Goal: Information Seeking & Learning: Find contact information

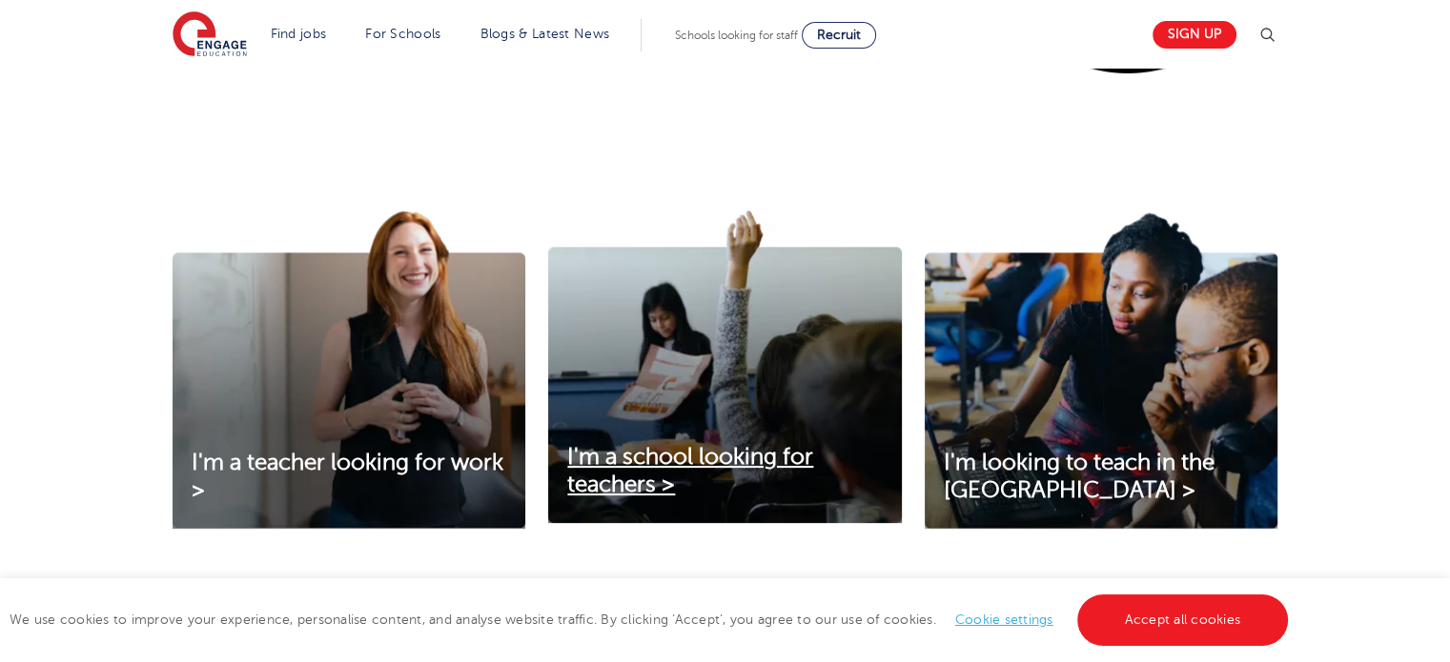
scroll to position [572, 0]
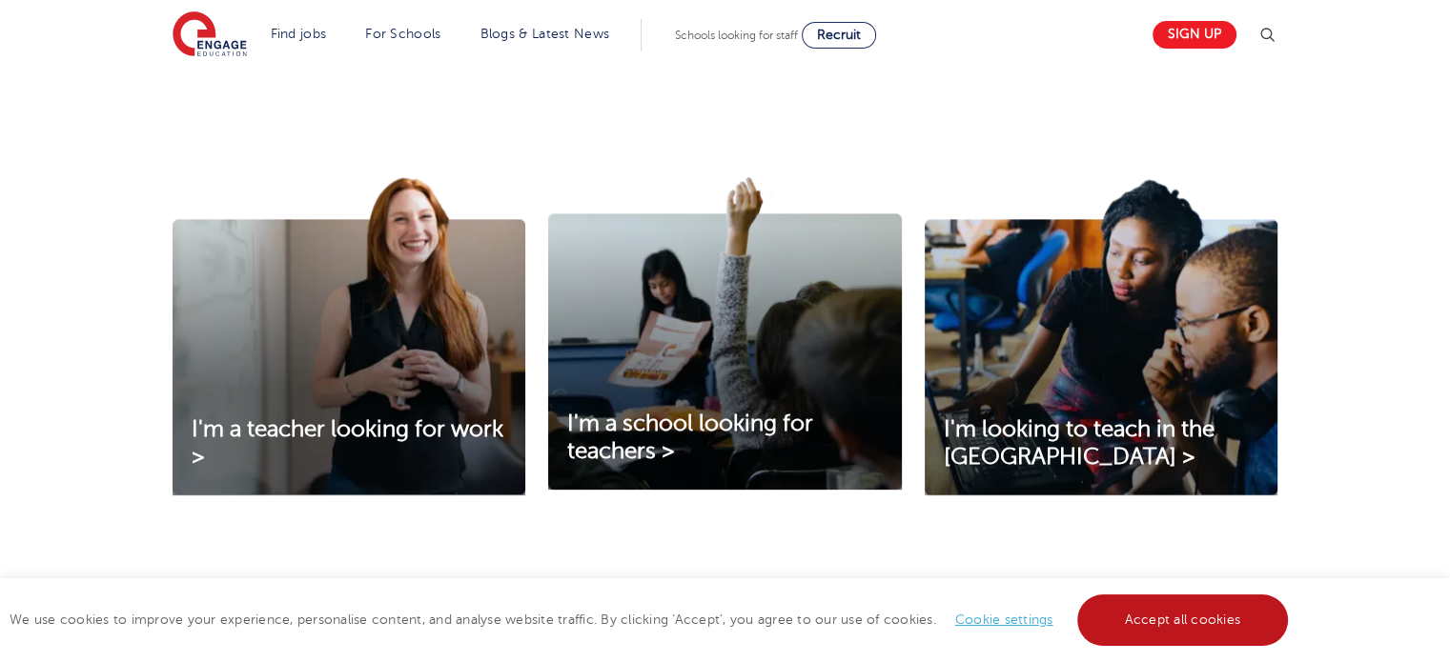
click at [1137, 610] on link "Accept all cookies" at bounding box center [1183, 620] width 212 height 51
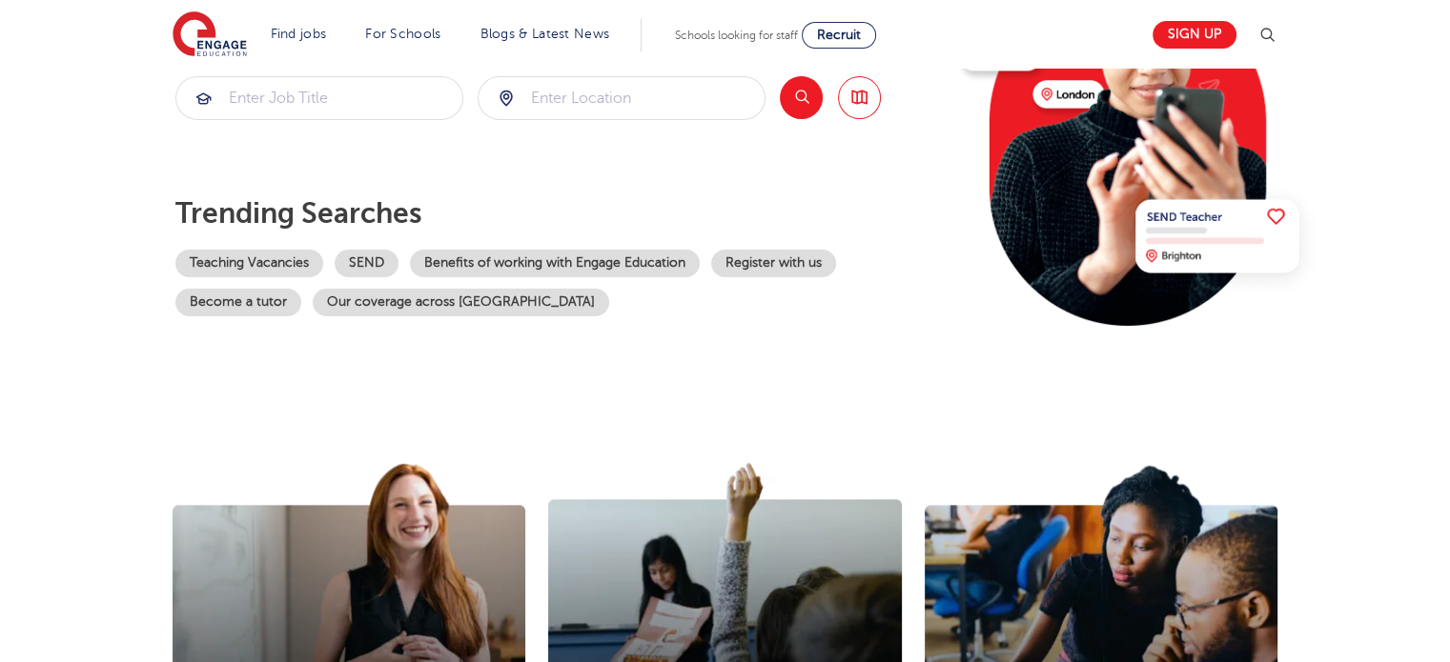
scroll to position [286, 0]
click at [777, 262] on link "Register with us" at bounding box center [773, 264] width 125 height 28
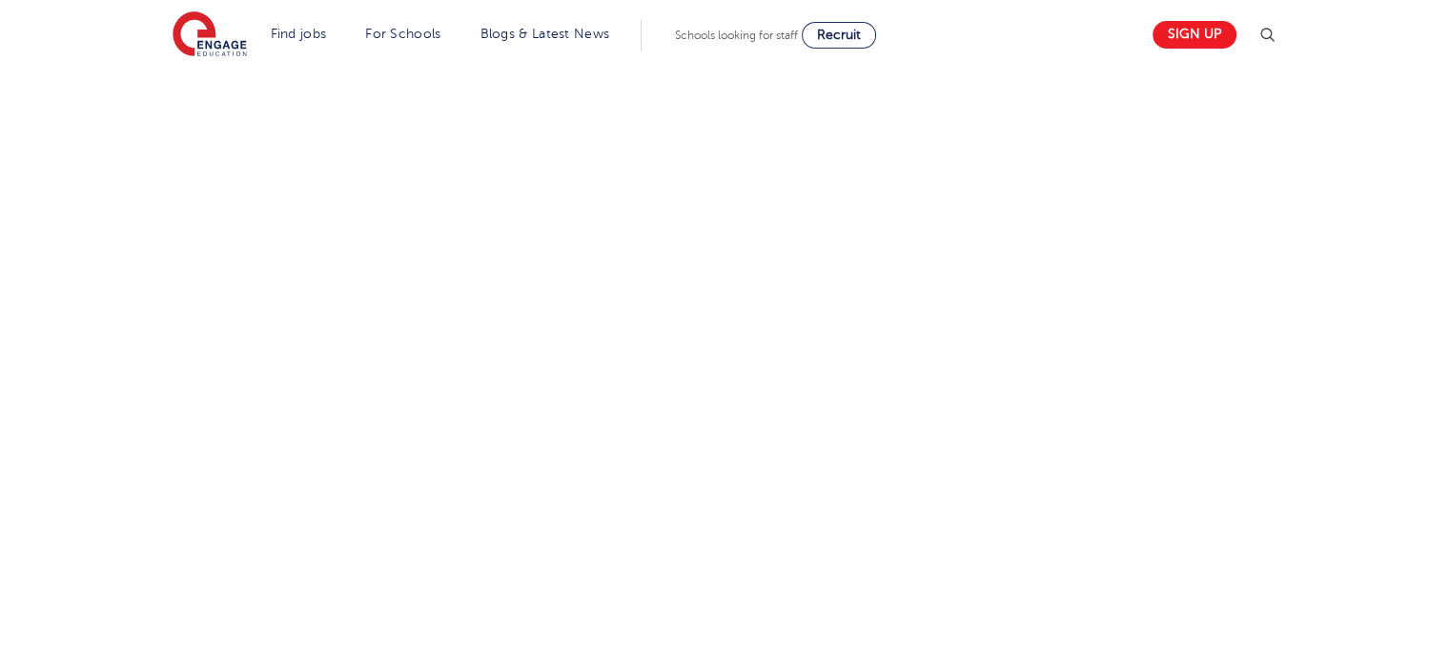
scroll to position [989, 0]
click at [1009, 355] on div "Let us know more about you!" at bounding box center [725, 256] width 1156 height 1186
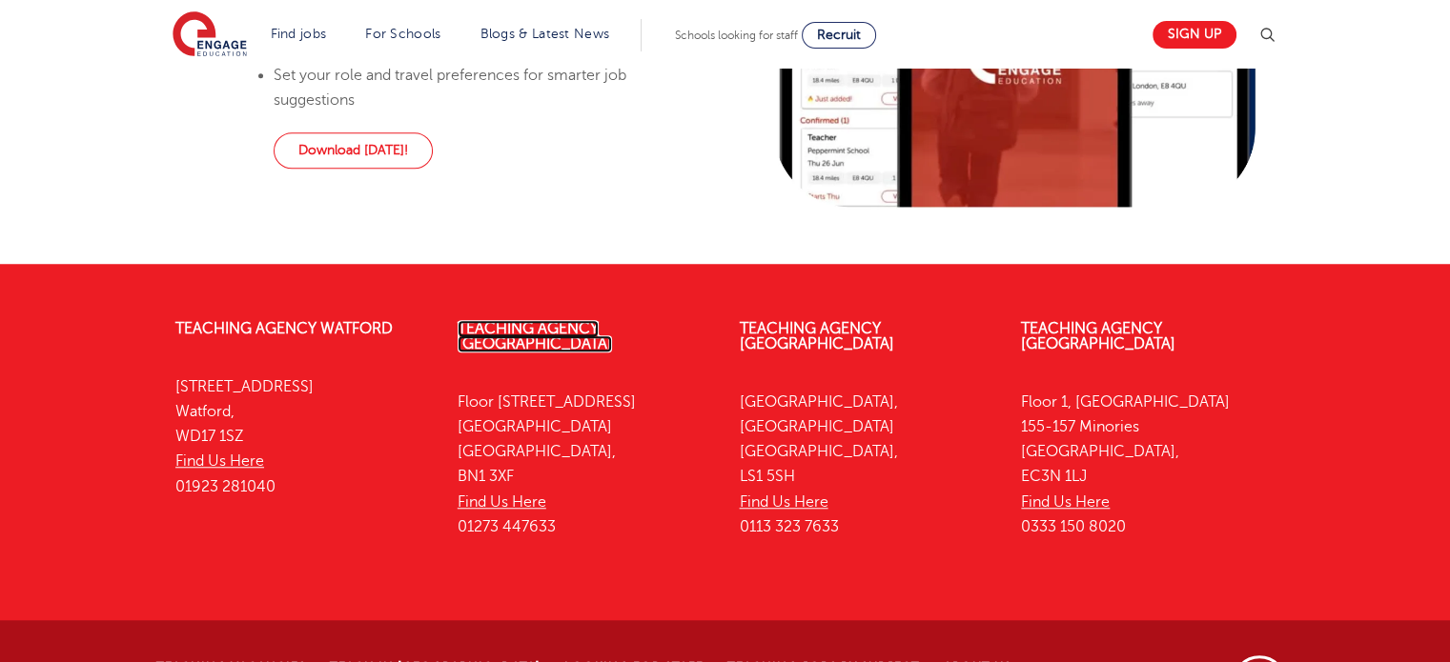
scroll to position [1542, 0]
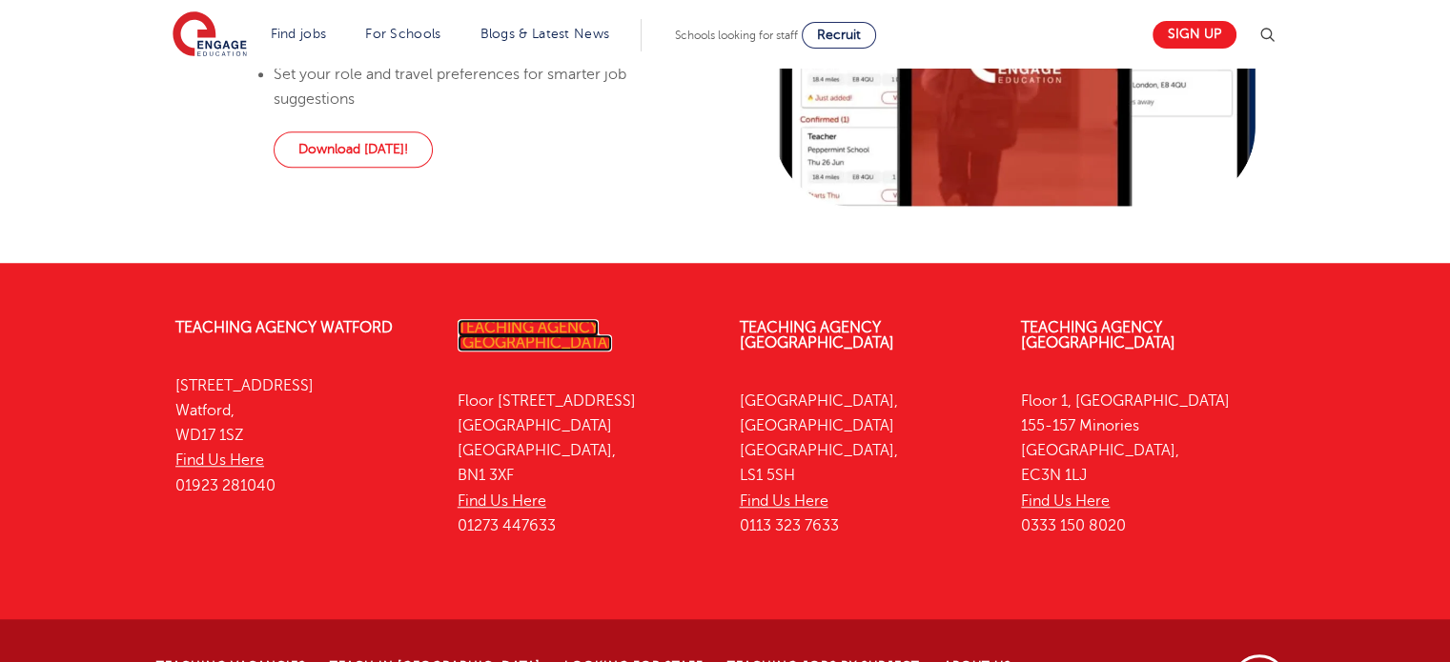
click at [553, 352] on link "Teaching Agency [GEOGRAPHIC_DATA]" at bounding box center [535, 335] width 154 height 32
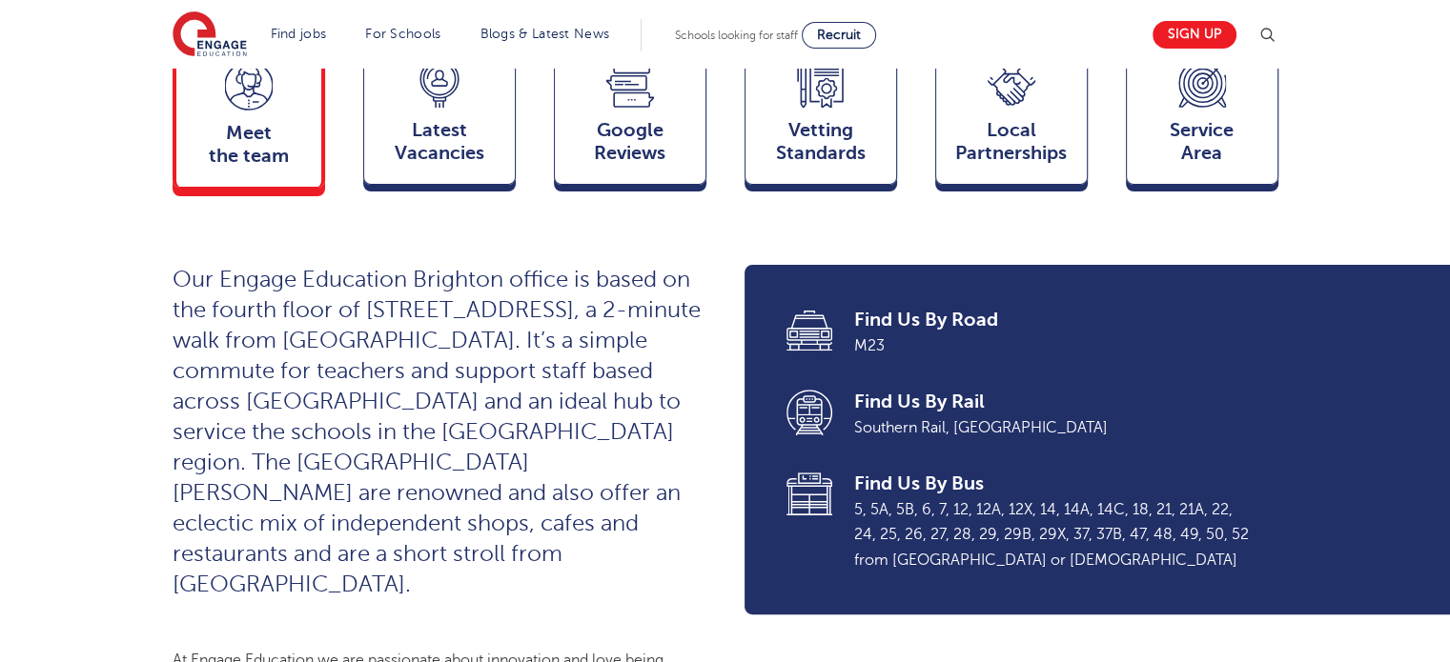
scroll to position [477, 0]
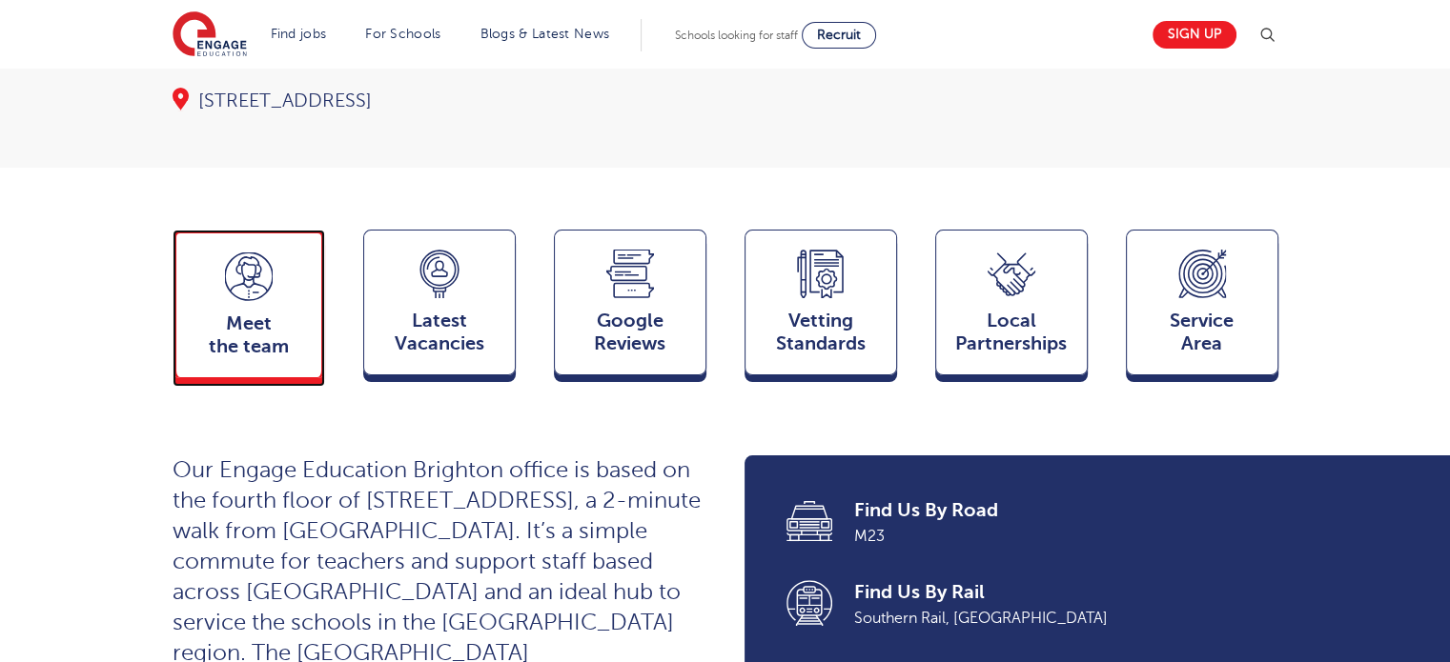
click at [258, 268] on div "Meet the team Team" at bounding box center [249, 304] width 153 height 149
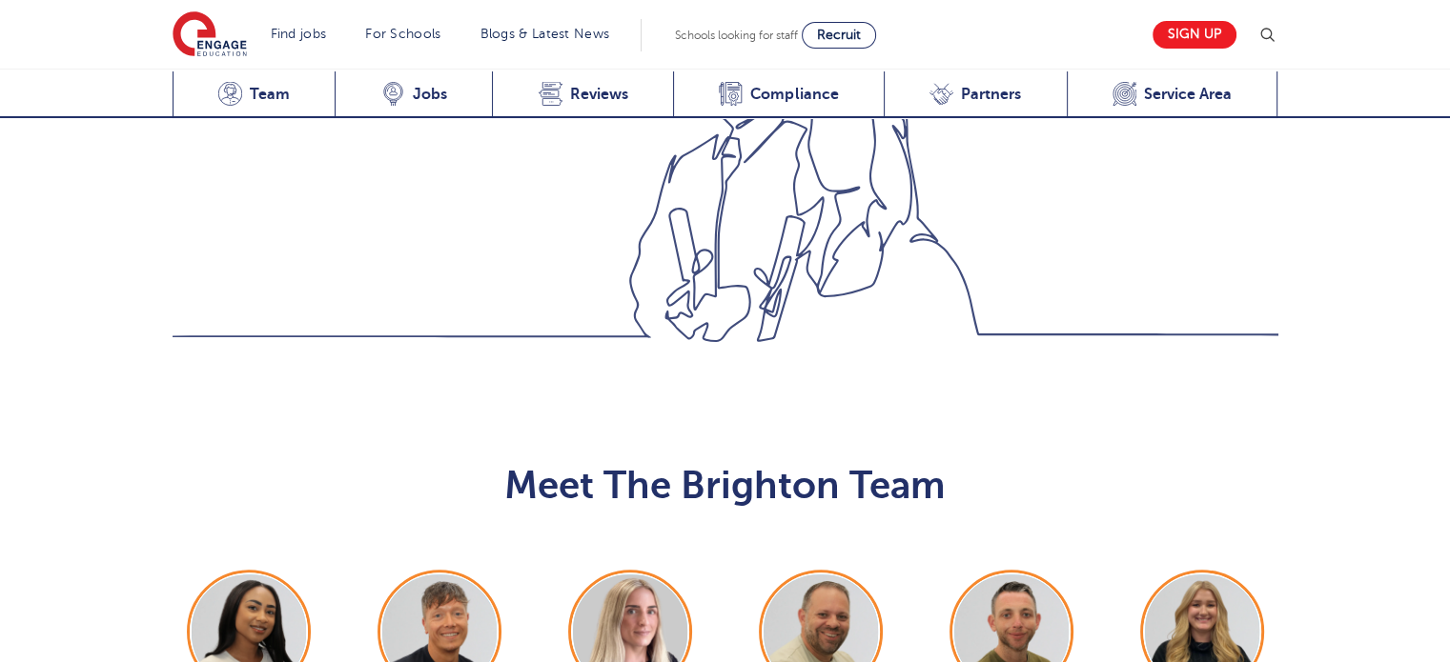
scroll to position [1925, 0]
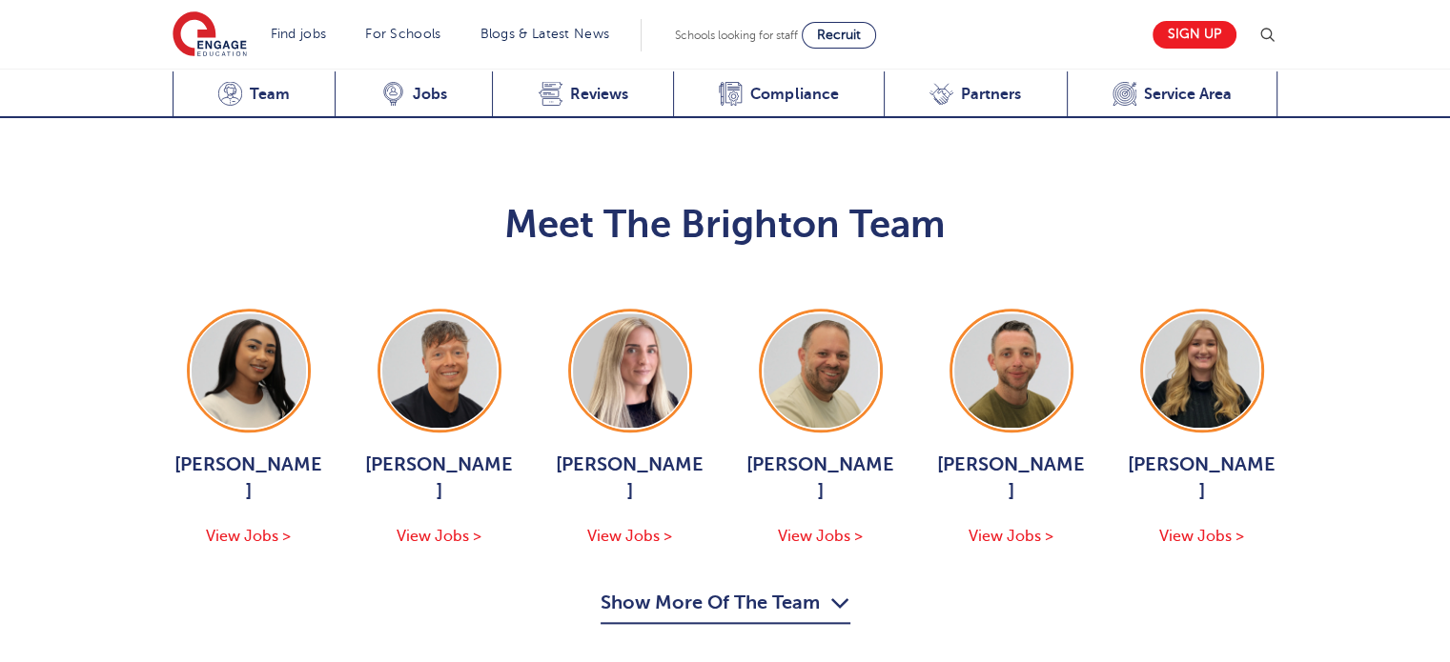
click at [686, 588] on button "Show More Of The Team" at bounding box center [725, 606] width 250 height 36
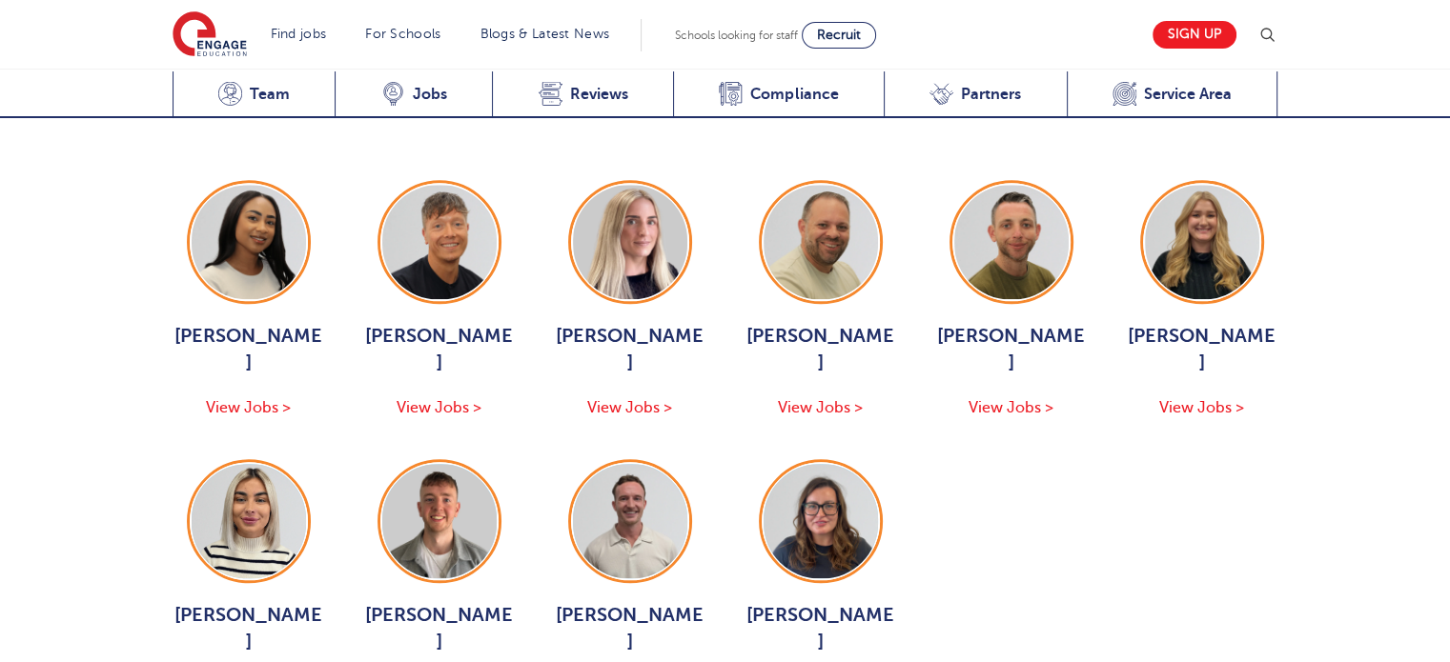
scroll to position [2021, 0]
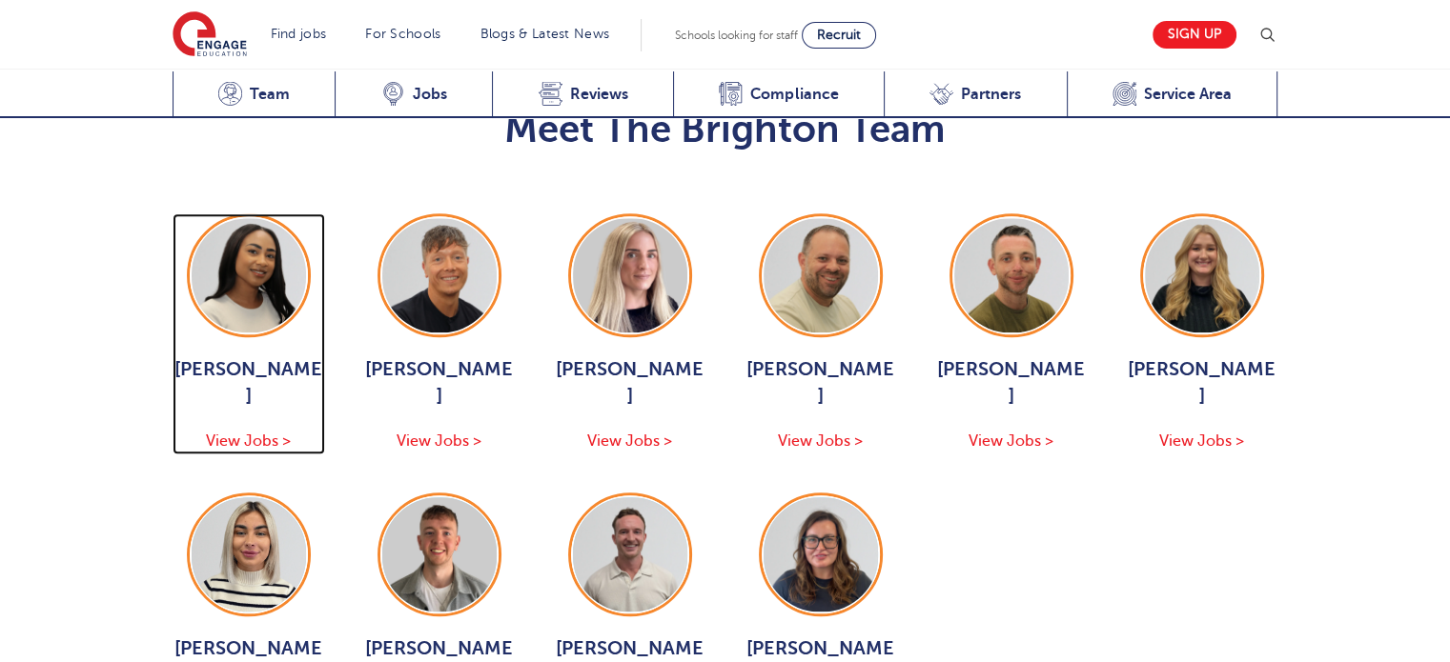
click at [257, 433] on span "View Jobs >" at bounding box center [248, 441] width 85 height 17
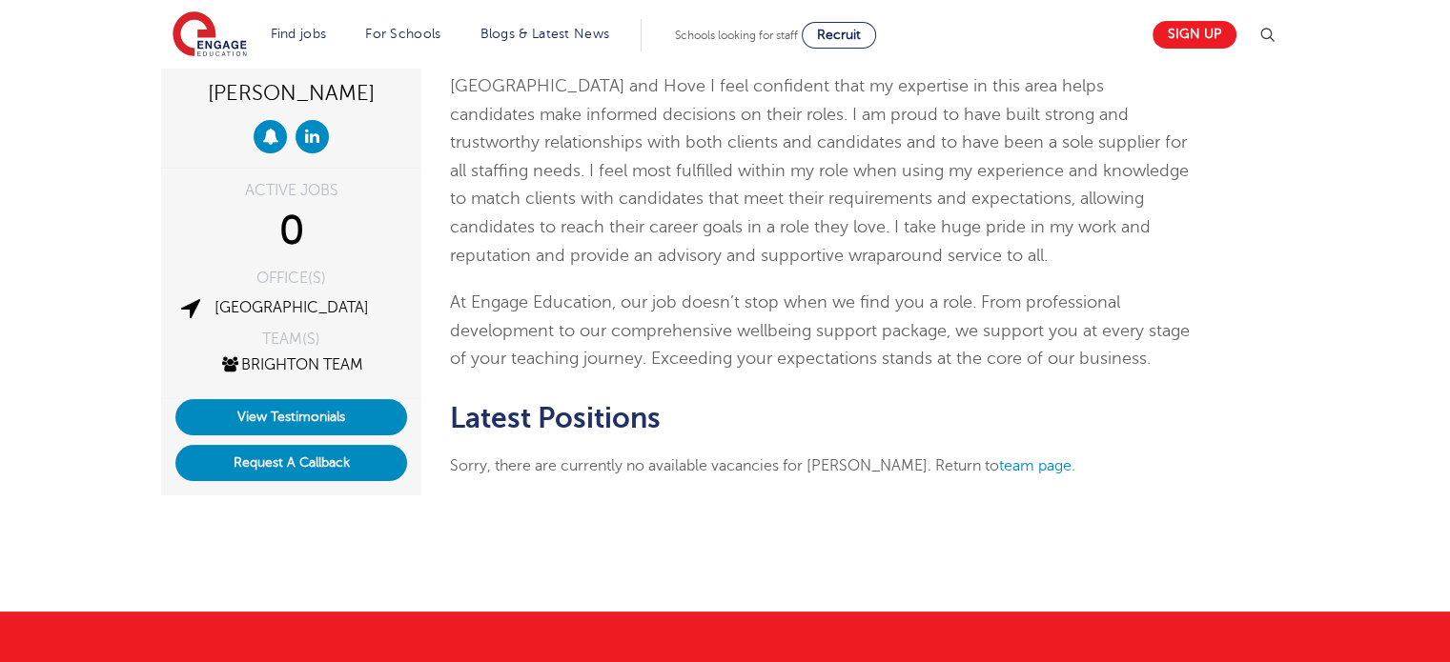
scroll to position [286, 0]
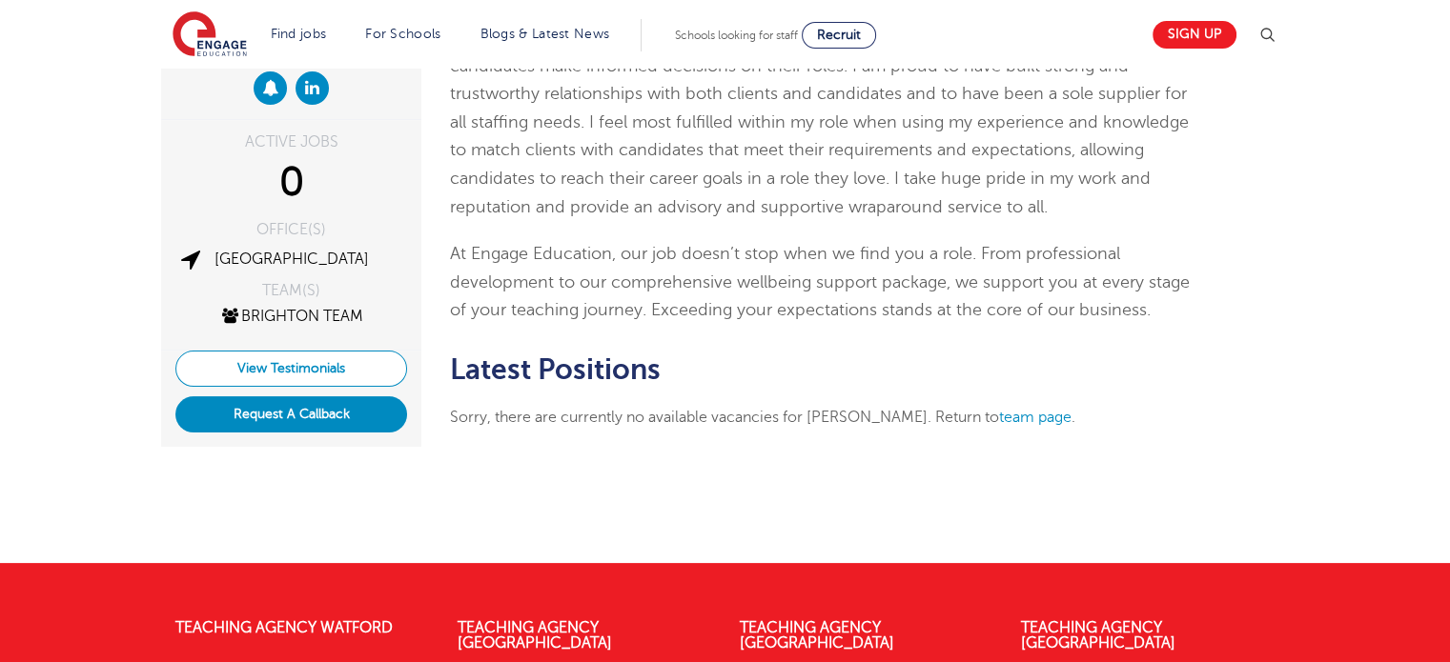
click at [336, 372] on link "View Testimonials" at bounding box center [291, 369] width 232 height 36
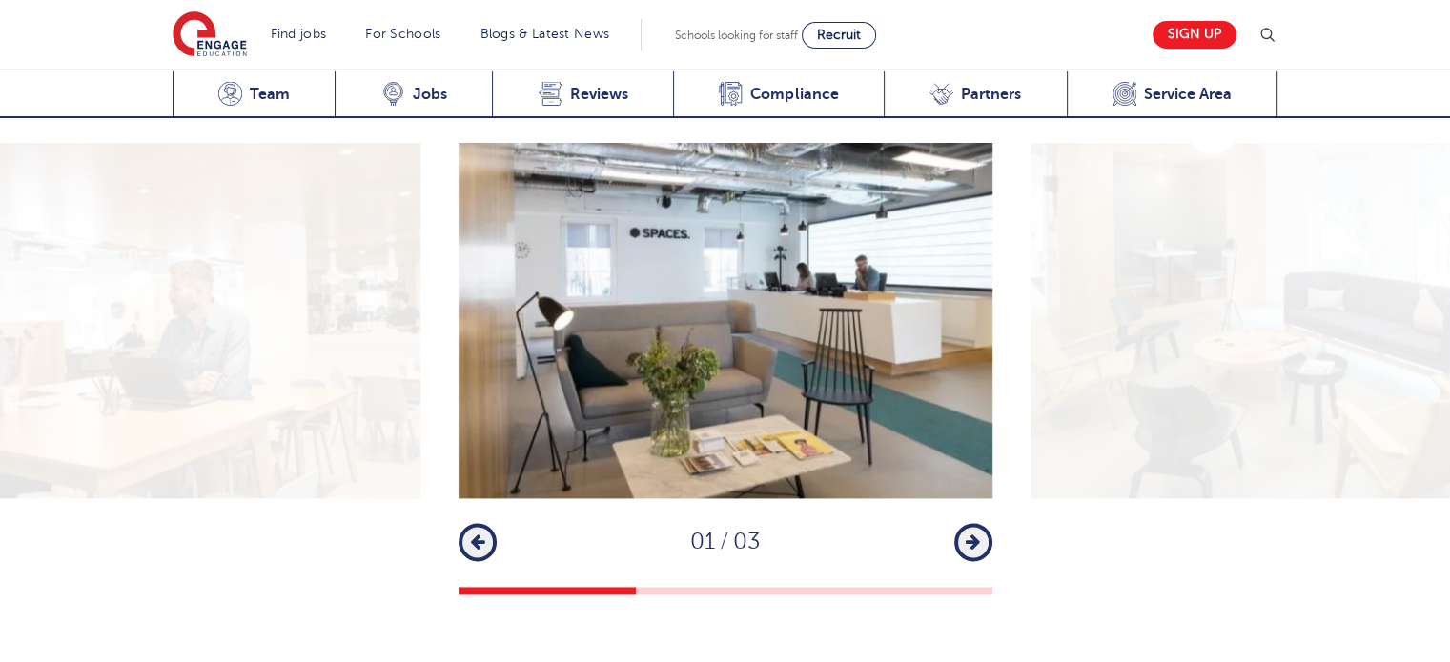
scroll to position [2497, 0]
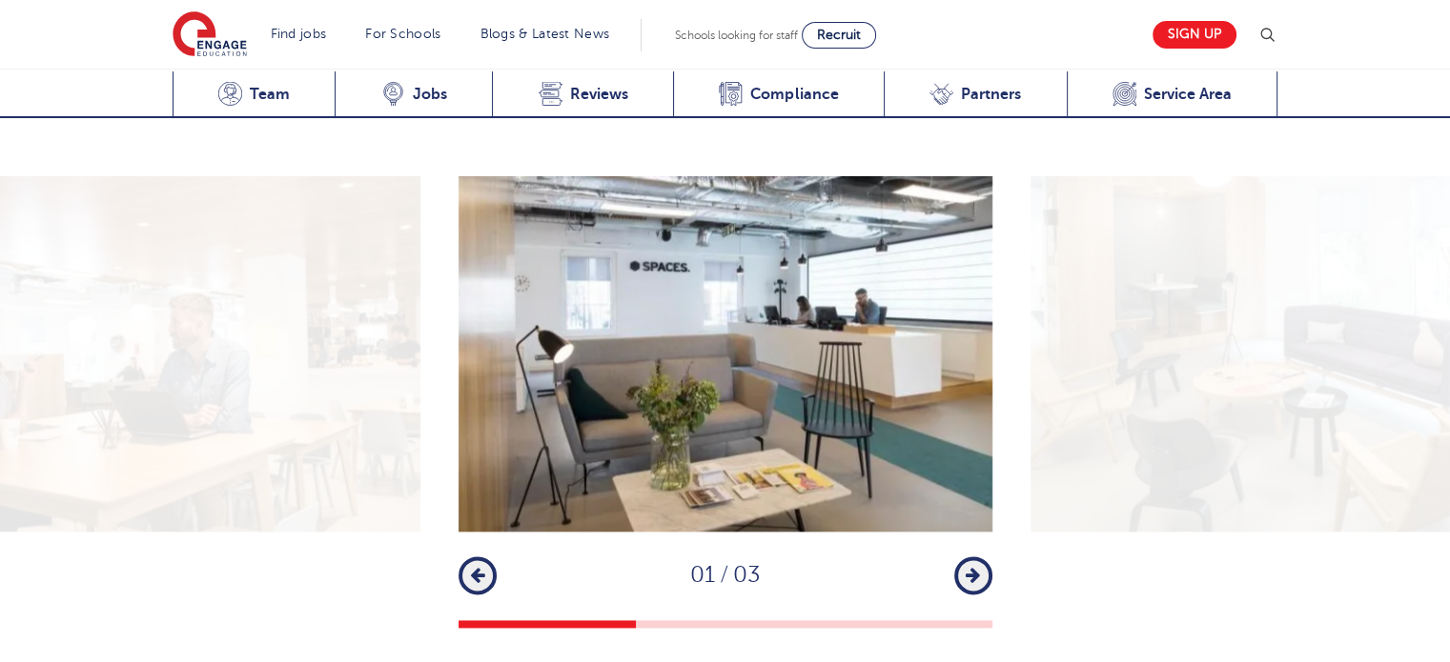
click at [957, 557] on button "Next" at bounding box center [973, 576] width 38 height 38
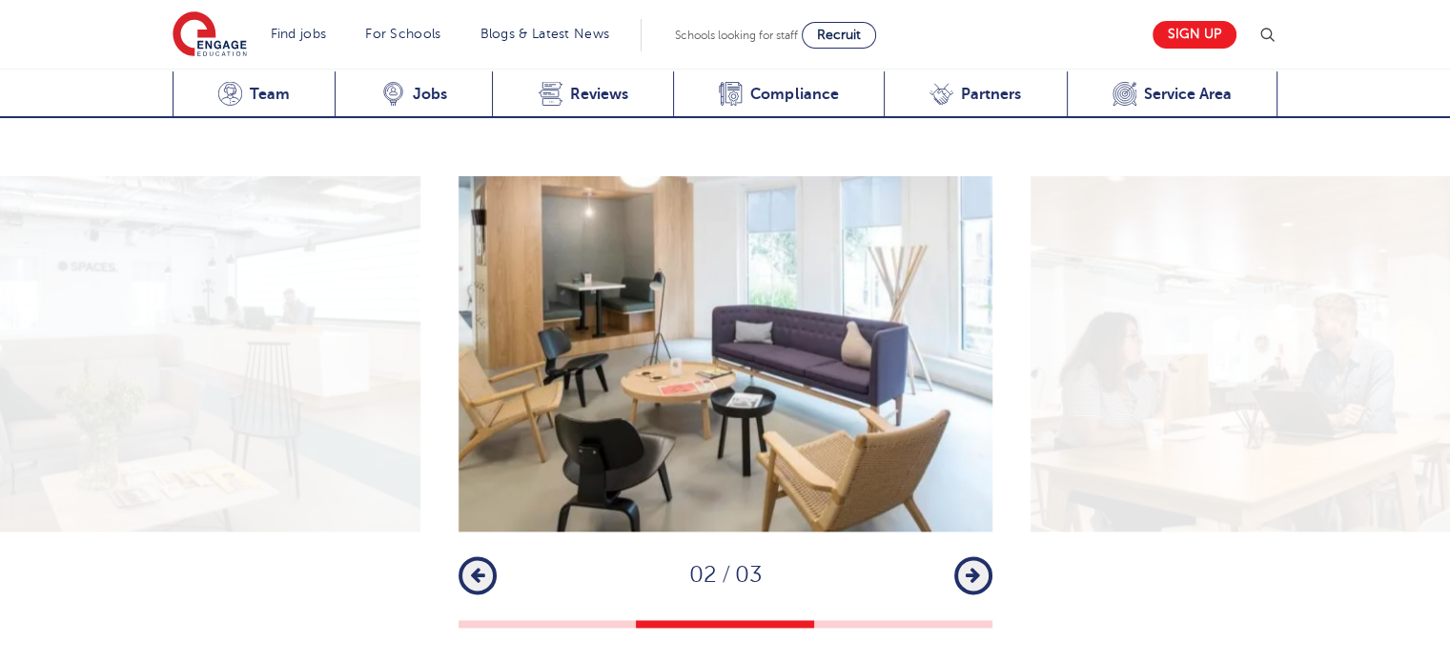
click at [972, 567] on icon "button" at bounding box center [973, 575] width 14 height 17
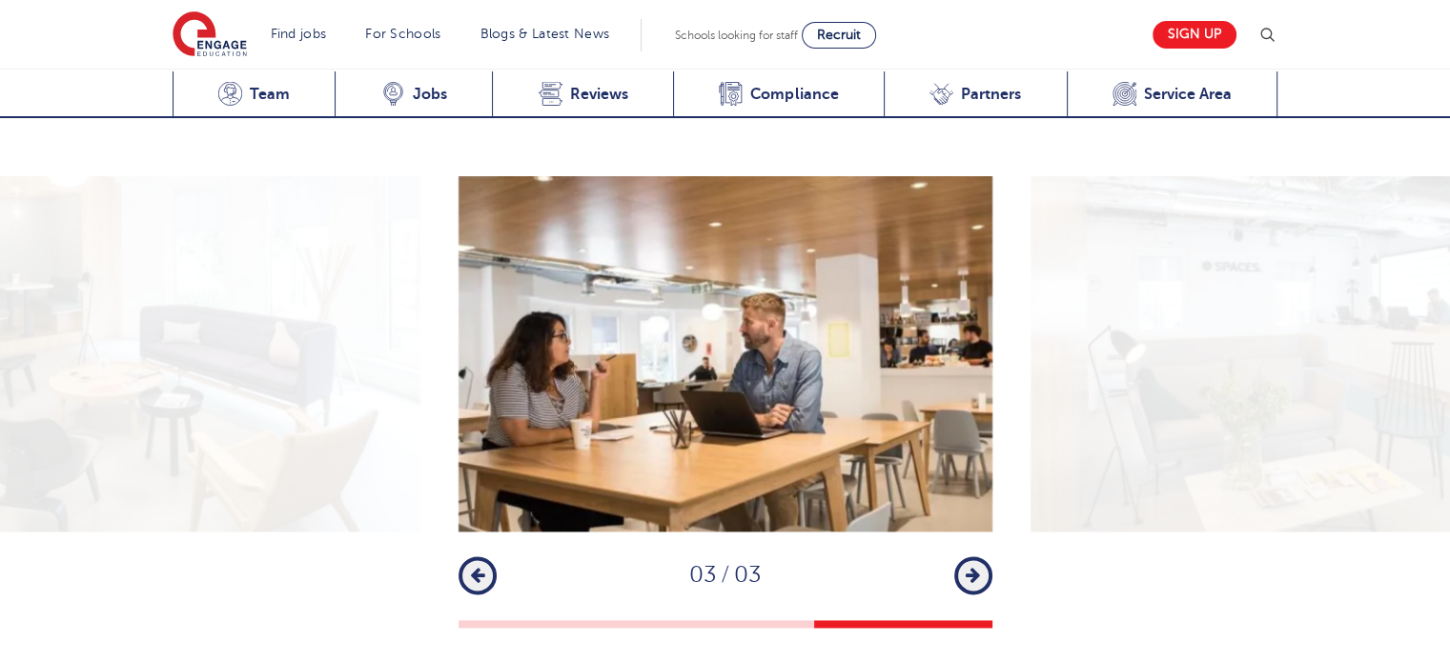
click at [977, 567] on icon "button" at bounding box center [973, 575] width 14 height 17
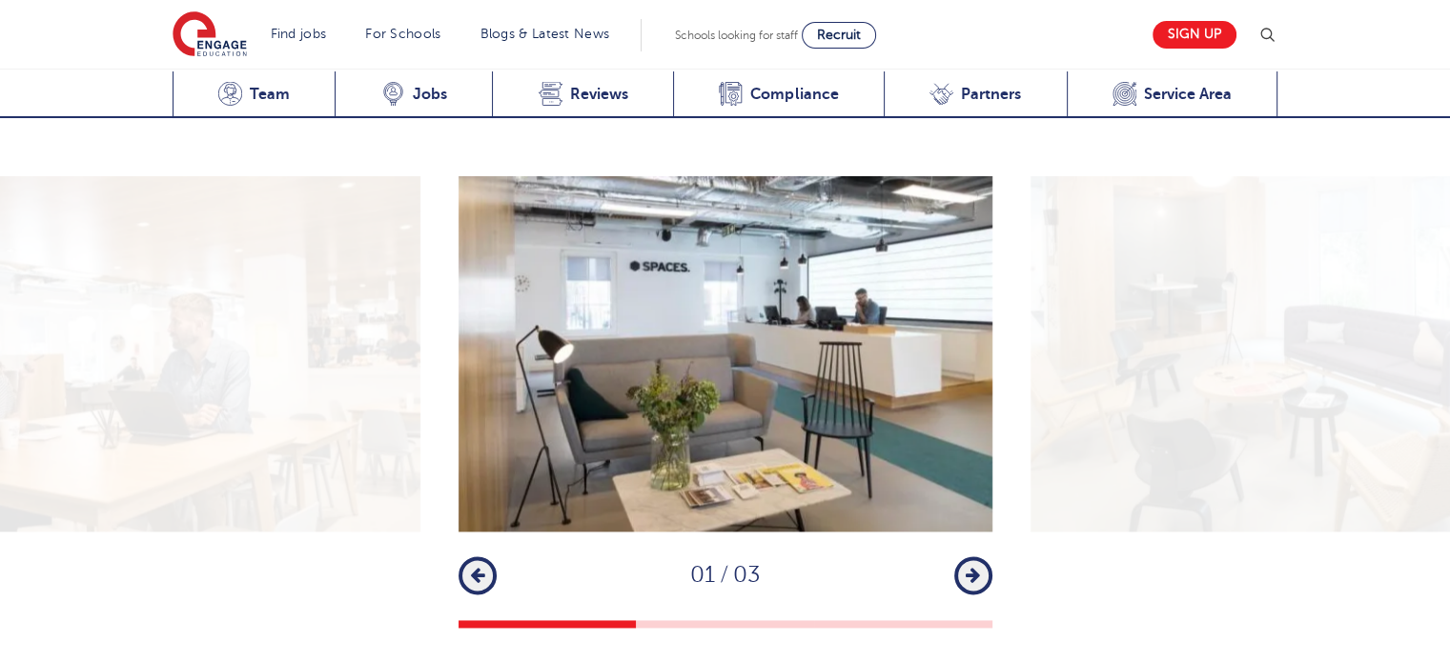
click at [978, 567] on icon "button" at bounding box center [973, 575] width 14 height 17
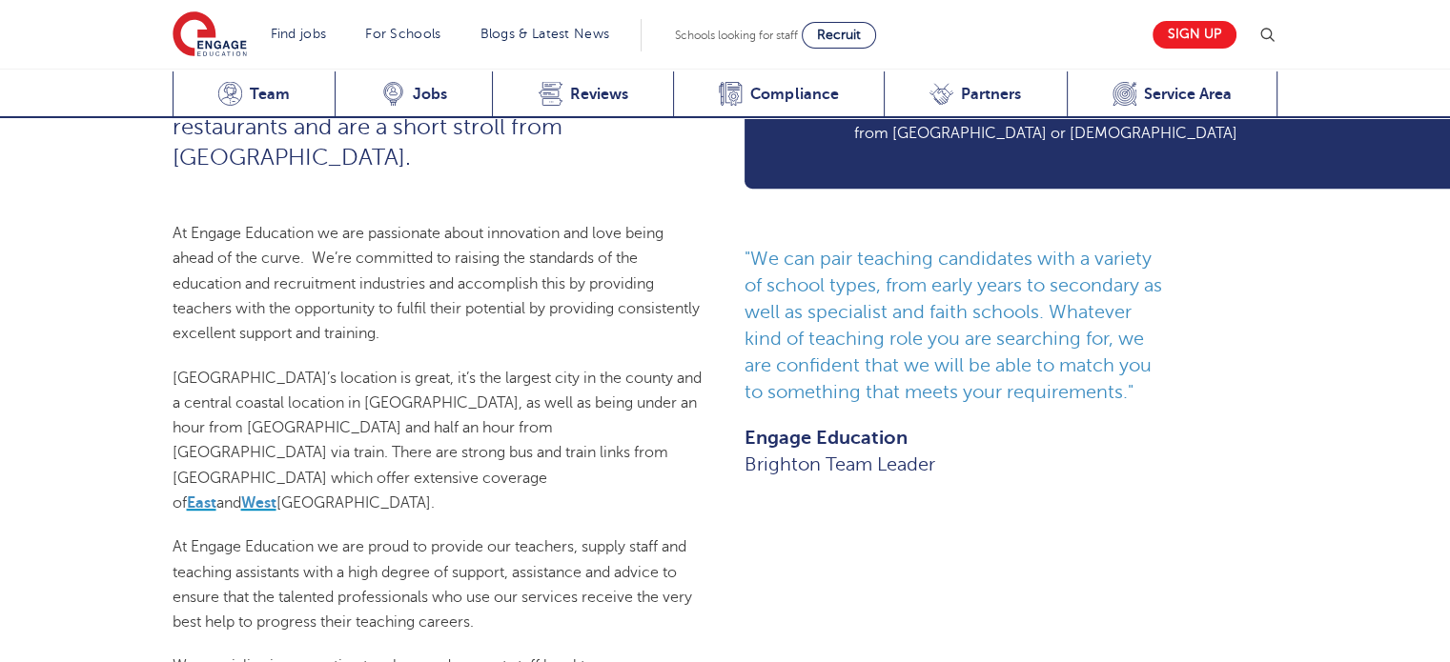
scroll to position [1021, 0]
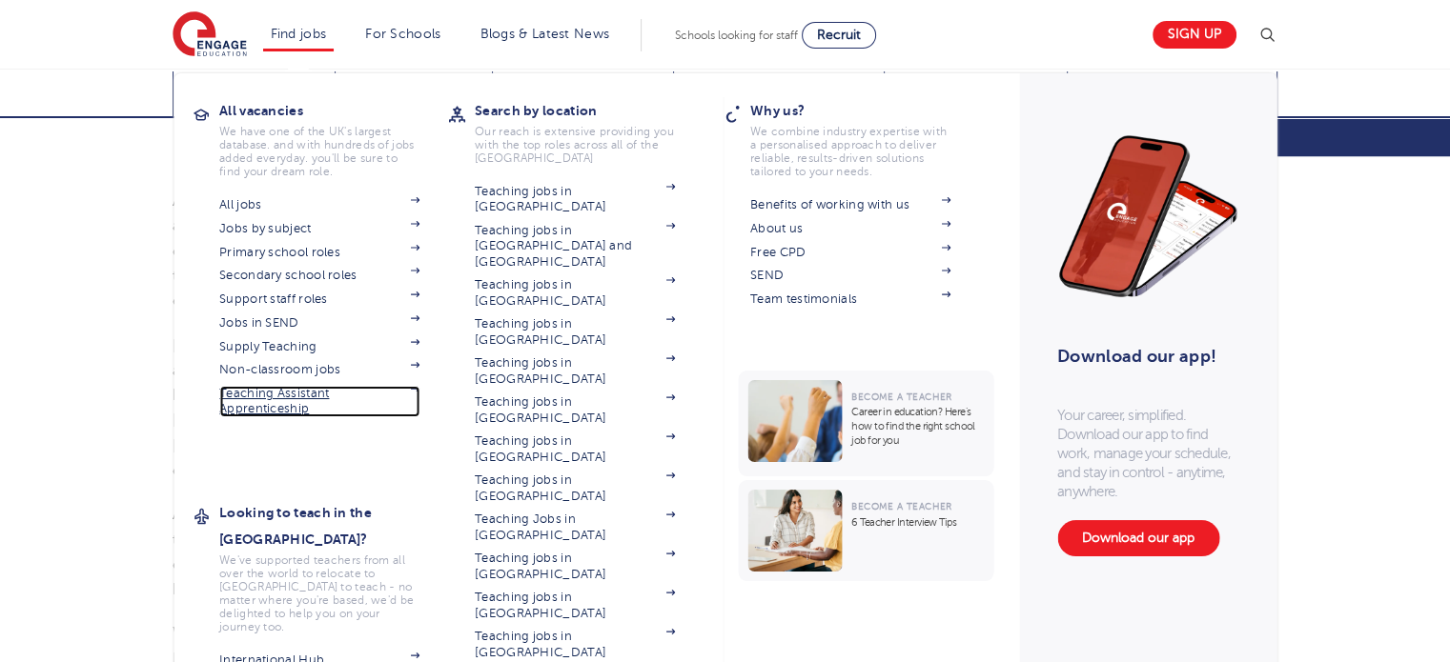
click at [276, 415] on link "Teaching Assistant Apprenticeship" at bounding box center [319, 401] width 200 height 31
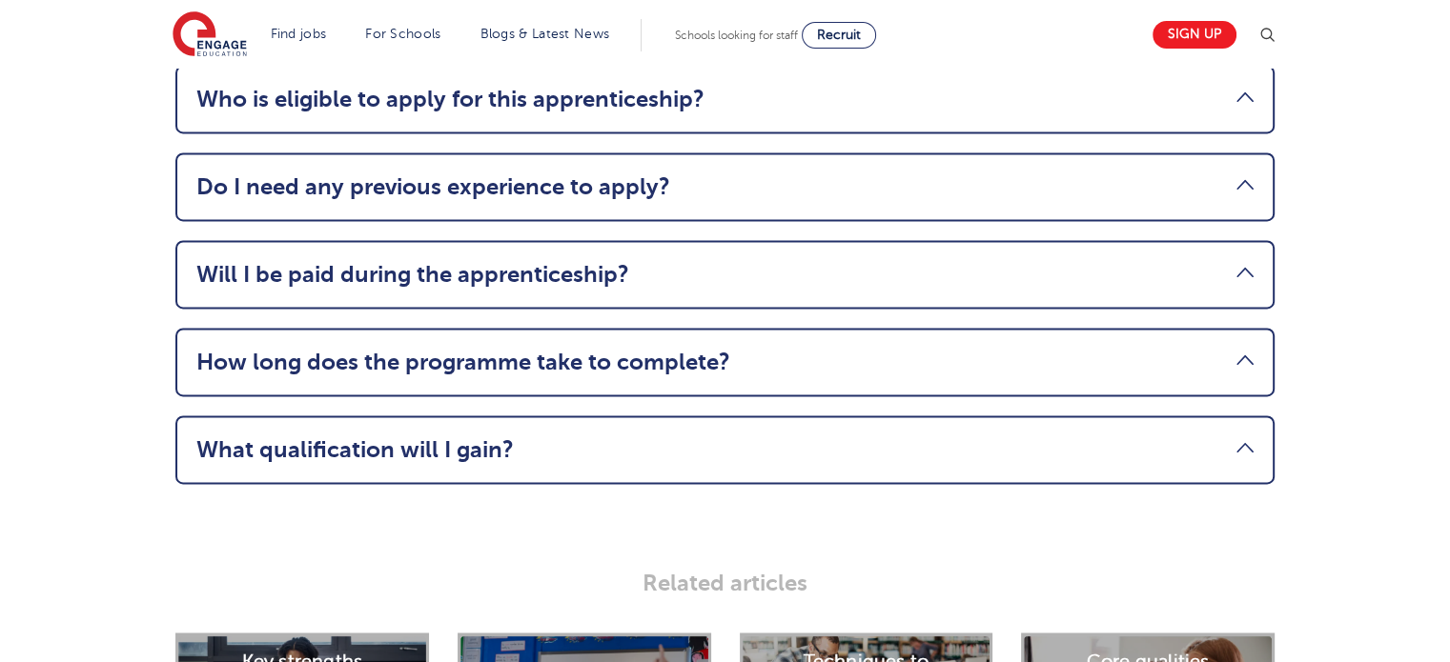
scroll to position [2860, 0]
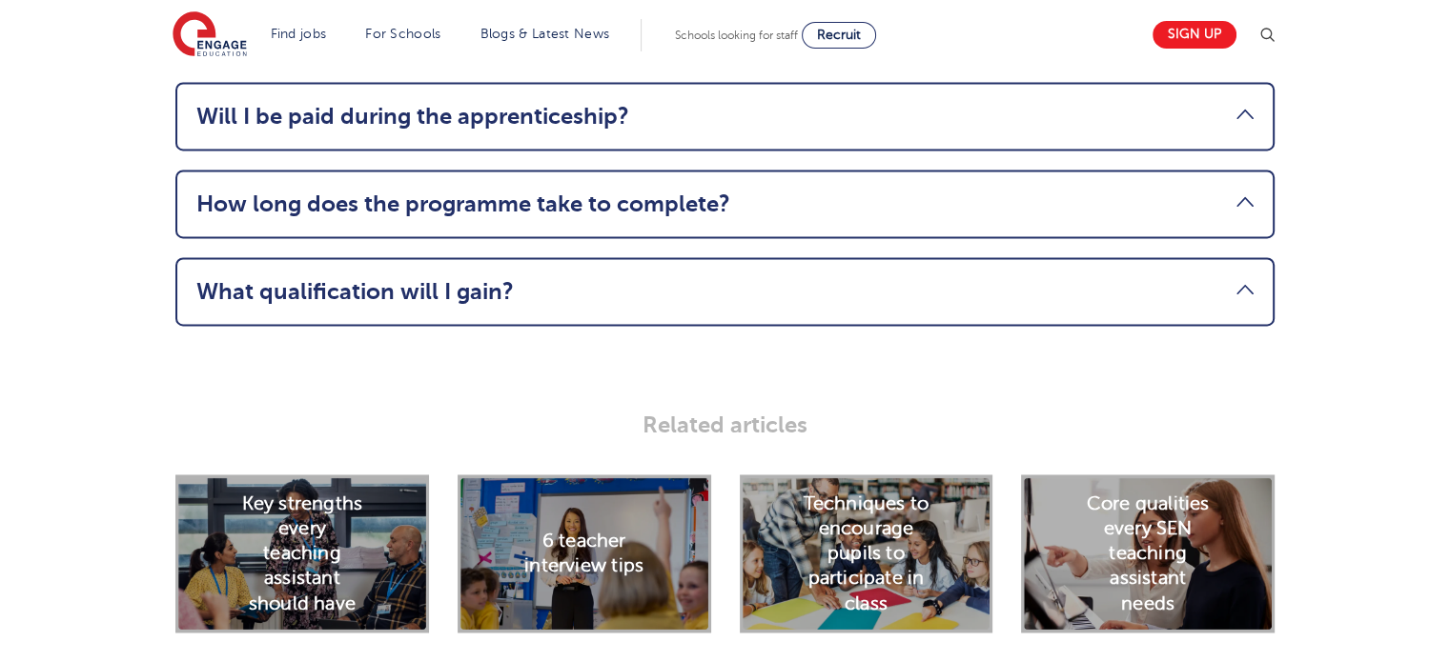
click at [458, 278] on link "What qualification will I gain?" at bounding box center [724, 291] width 1057 height 27
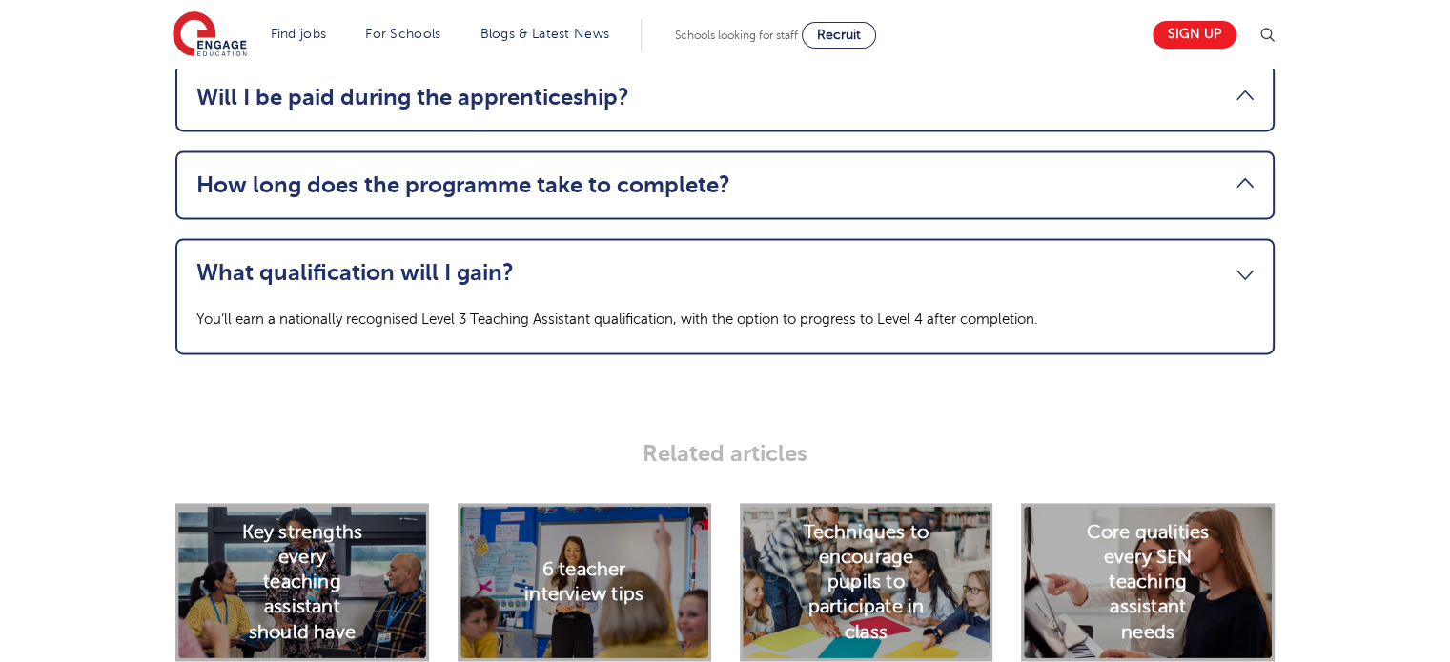
scroll to position [2582, 0]
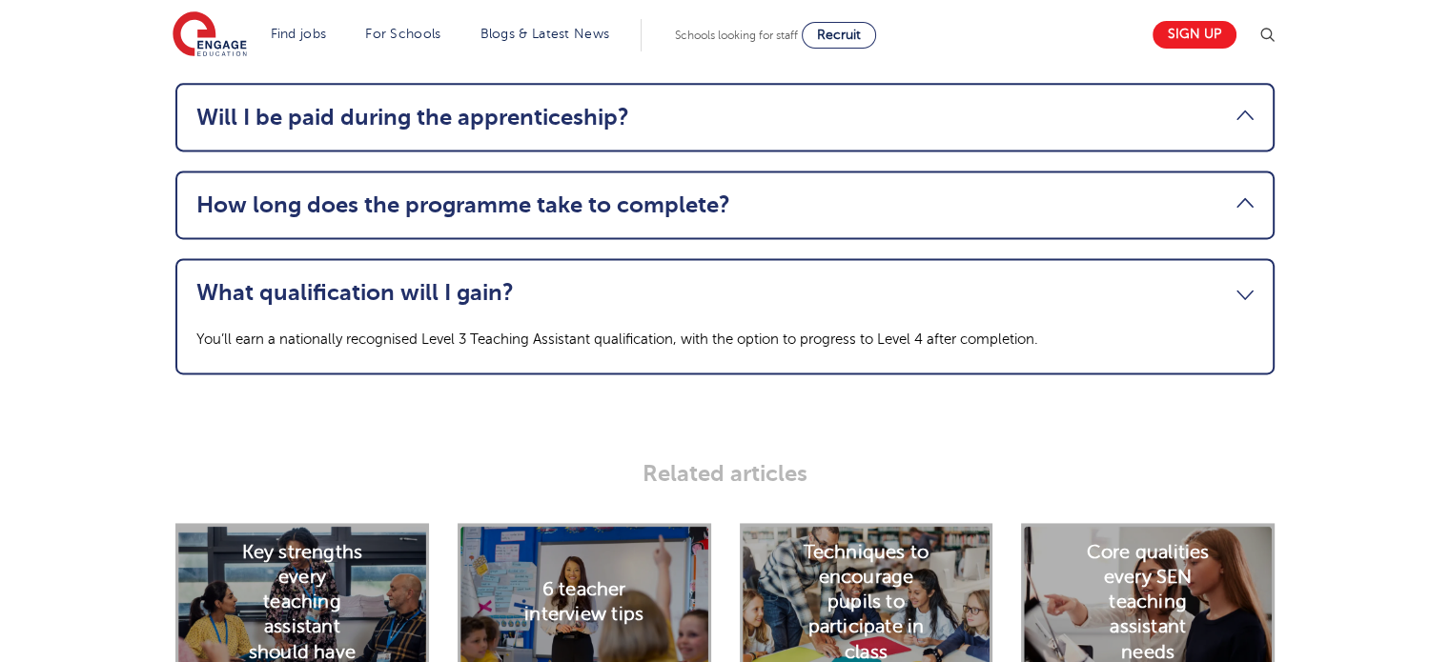
click at [564, 279] on link "What qualification will I gain?" at bounding box center [724, 292] width 1057 height 27
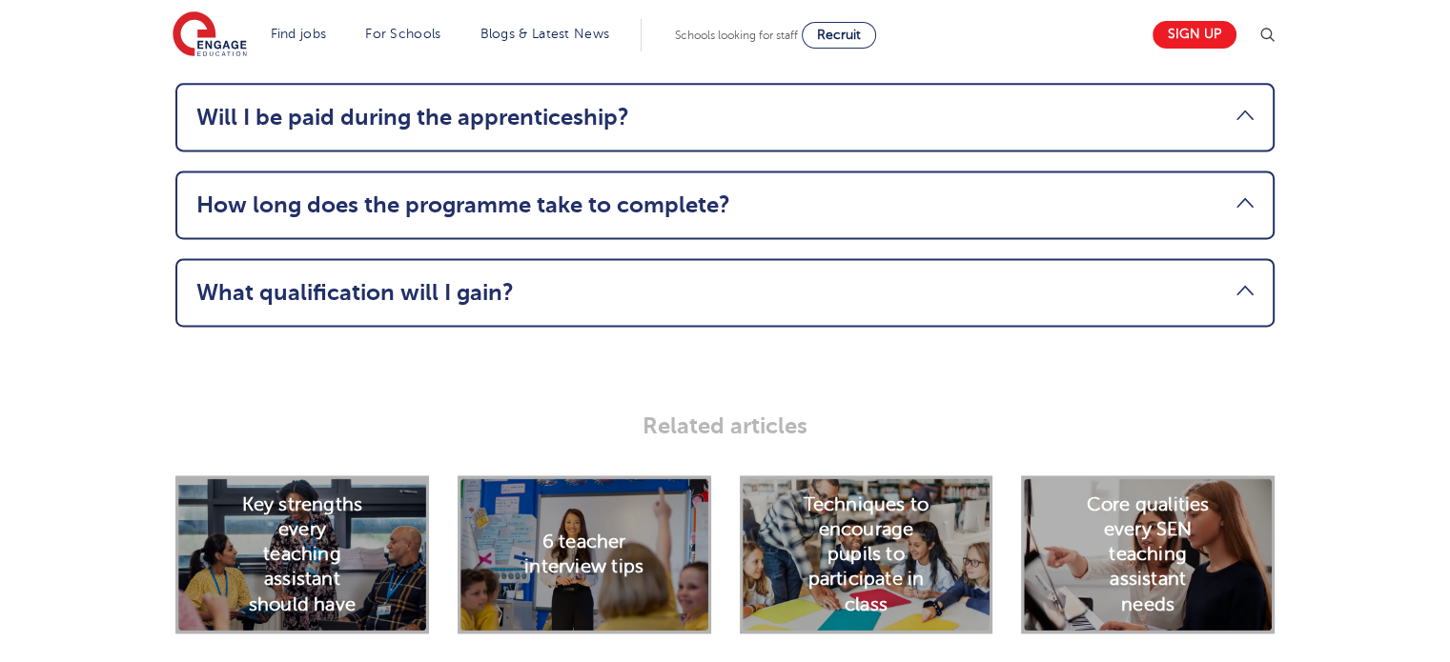
click at [499, 192] on link "How long does the programme take to complete?" at bounding box center [724, 205] width 1057 height 27
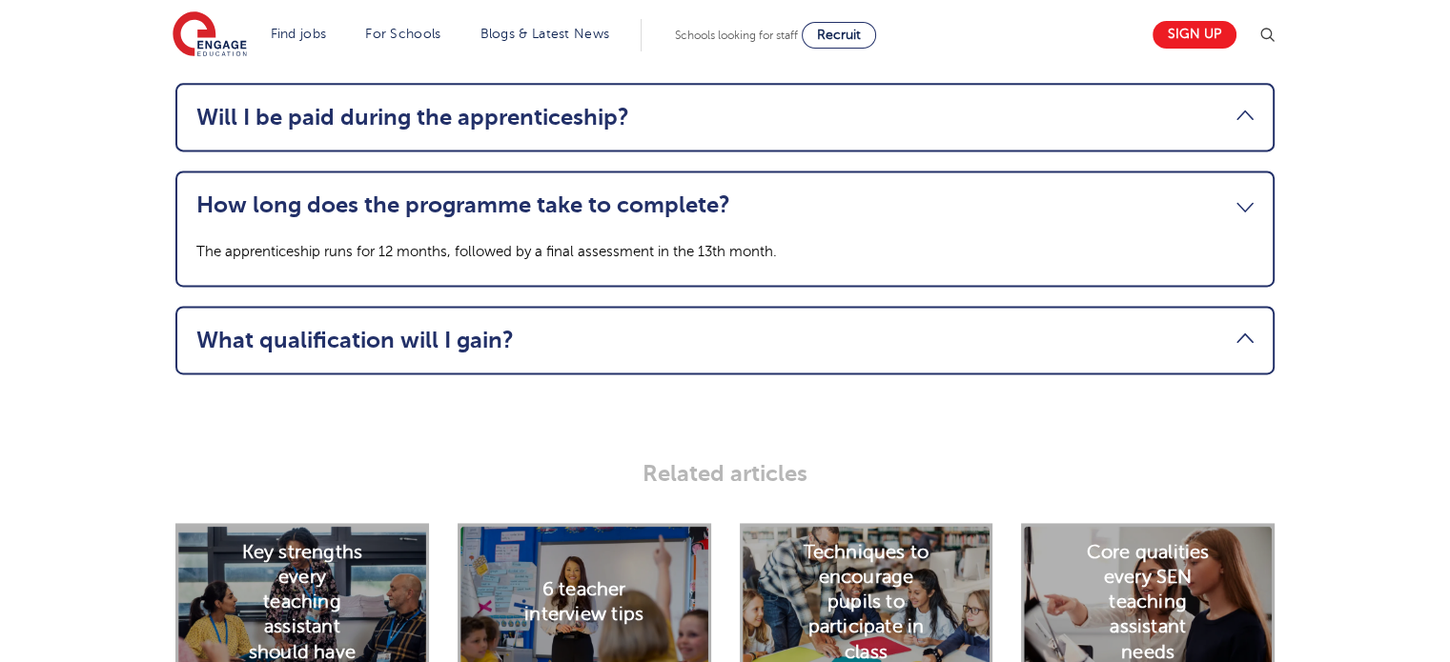
click at [501, 192] on link "How long does the programme take to complete?" at bounding box center [724, 205] width 1057 height 27
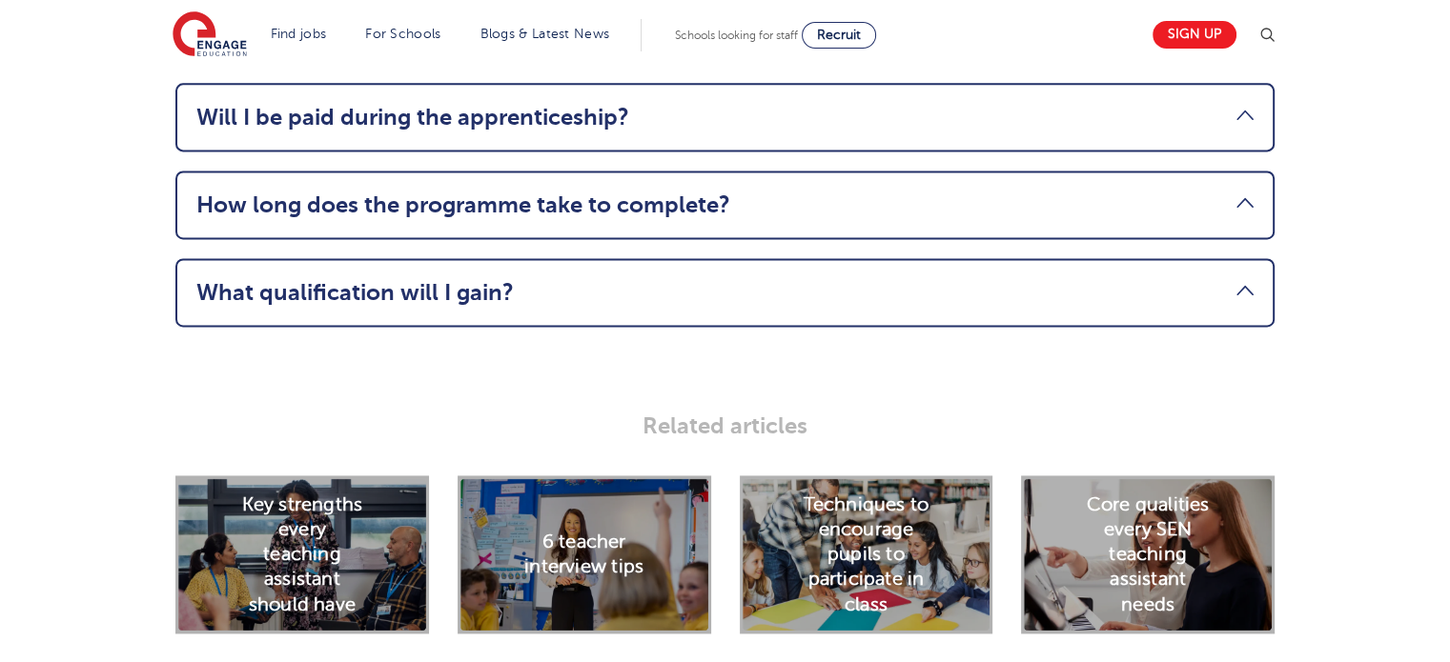
click at [510, 192] on link "How long does the programme take to complete?" at bounding box center [724, 205] width 1057 height 27
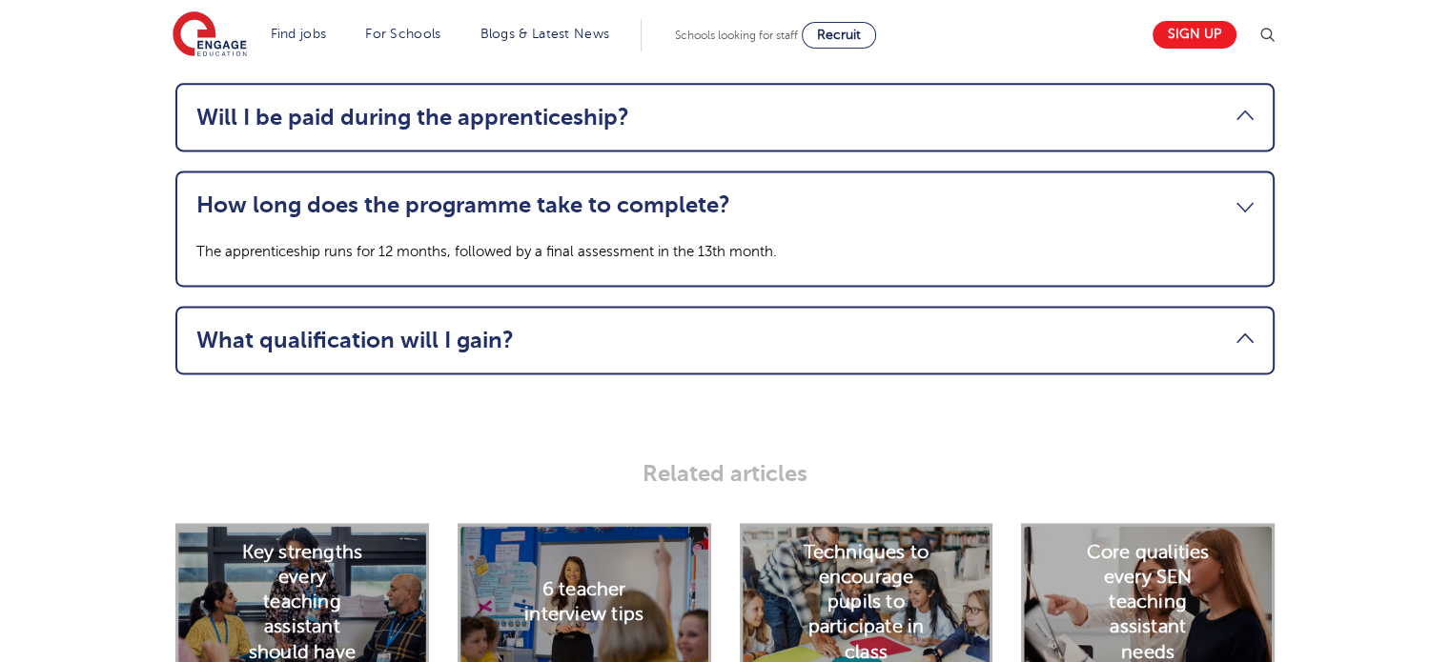
click at [511, 192] on link "How long does the programme take to complete?" at bounding box center [724, 205] width 1057 height 27
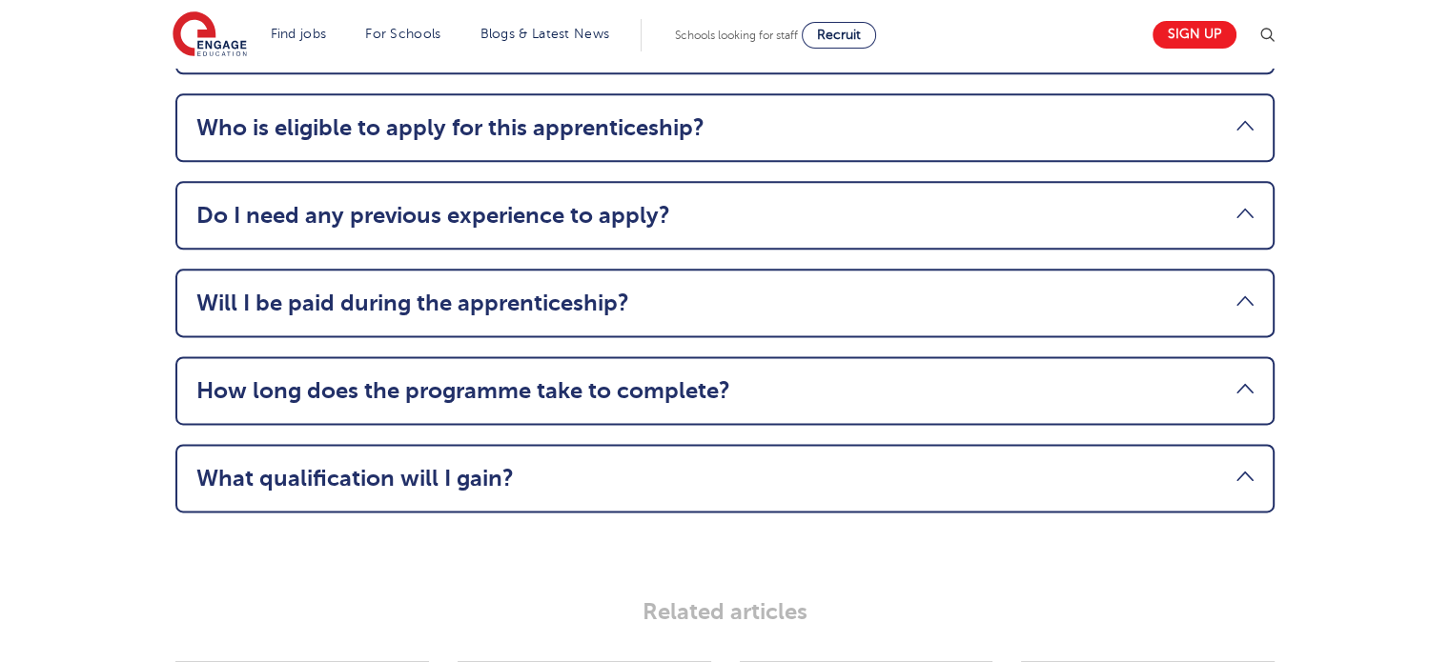
scroll to position [2392, 0]
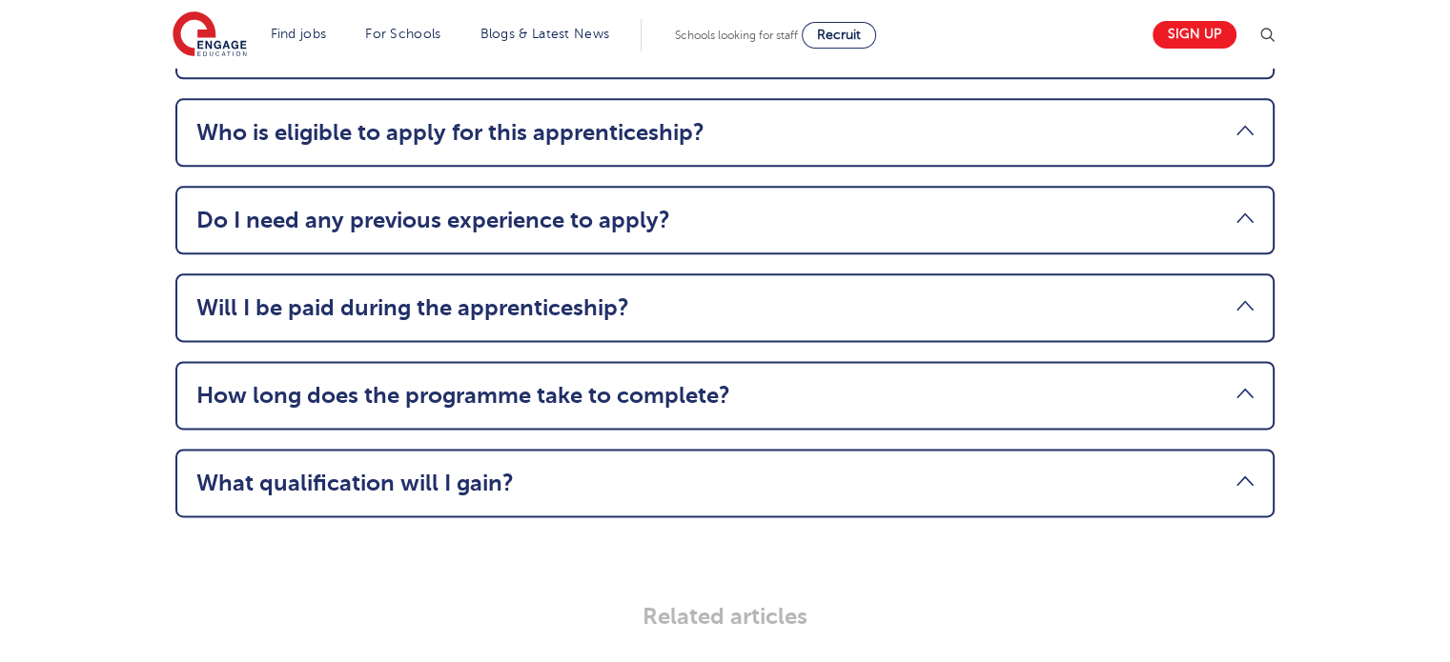
click at [405, 295] on link "Will I be paid during the apprenticeship?" at bounding box center [724, 308] width 1057 height 27
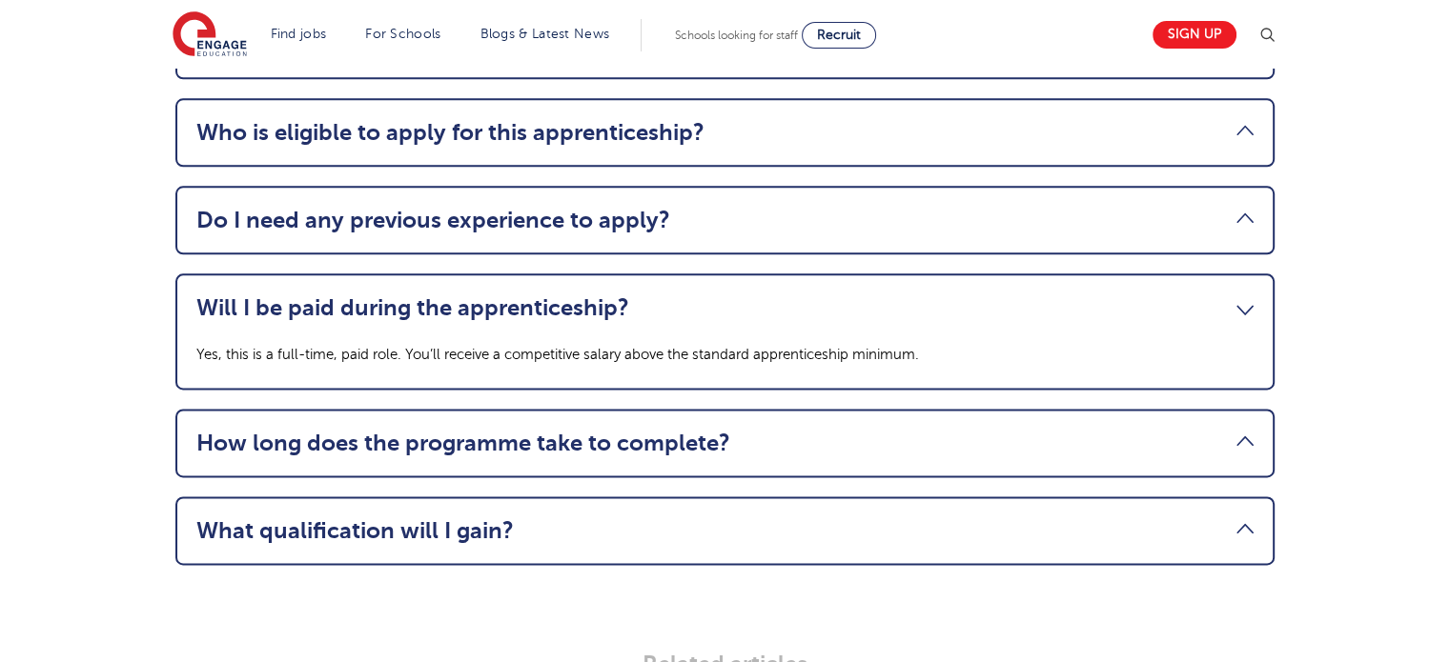
click at [405, 295] on link "Will I be paid during the apprenticeship?" at bounding box center [724, 308] width 1057 height 27
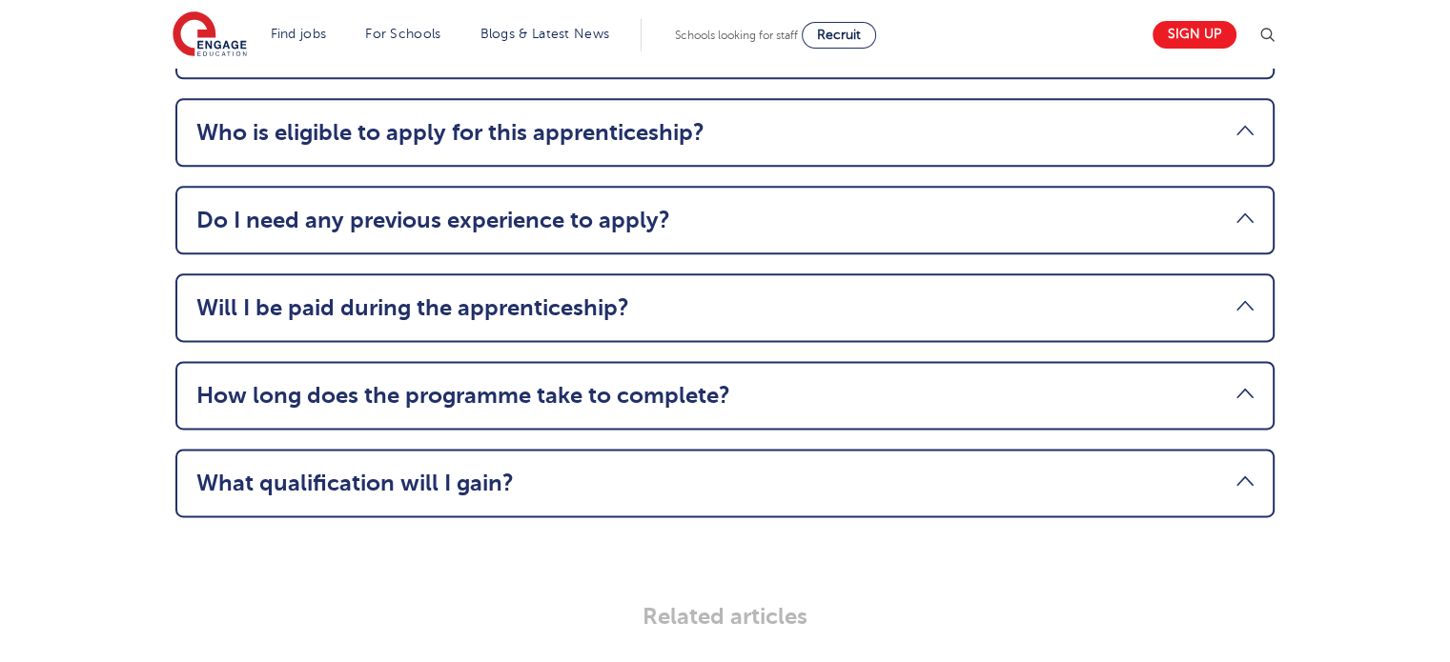
click at [405, 207] on link "Do I need any previous experience to apply?" at bounding box center [724, 220] width 1057 height 27
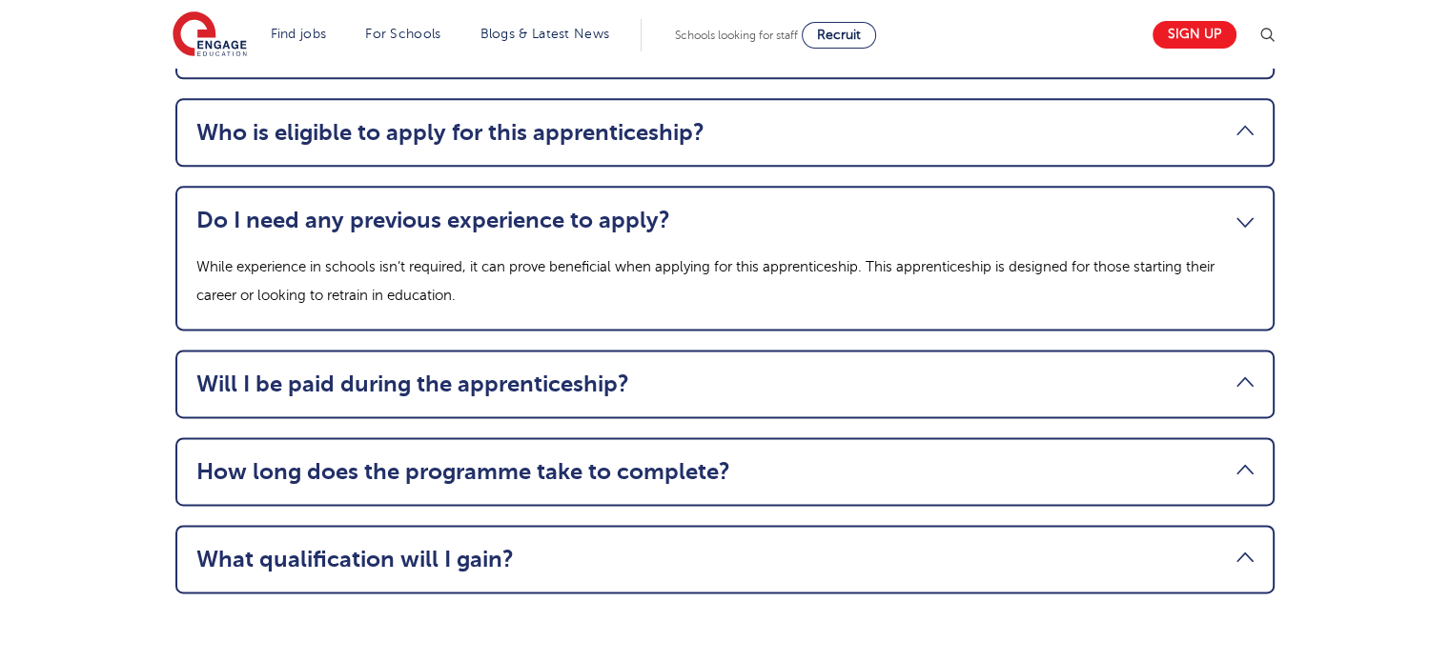
click at [408, 207] on link "Do I need any previous experience to apply?" at bounding box center [724, 220] width 1057 height 27
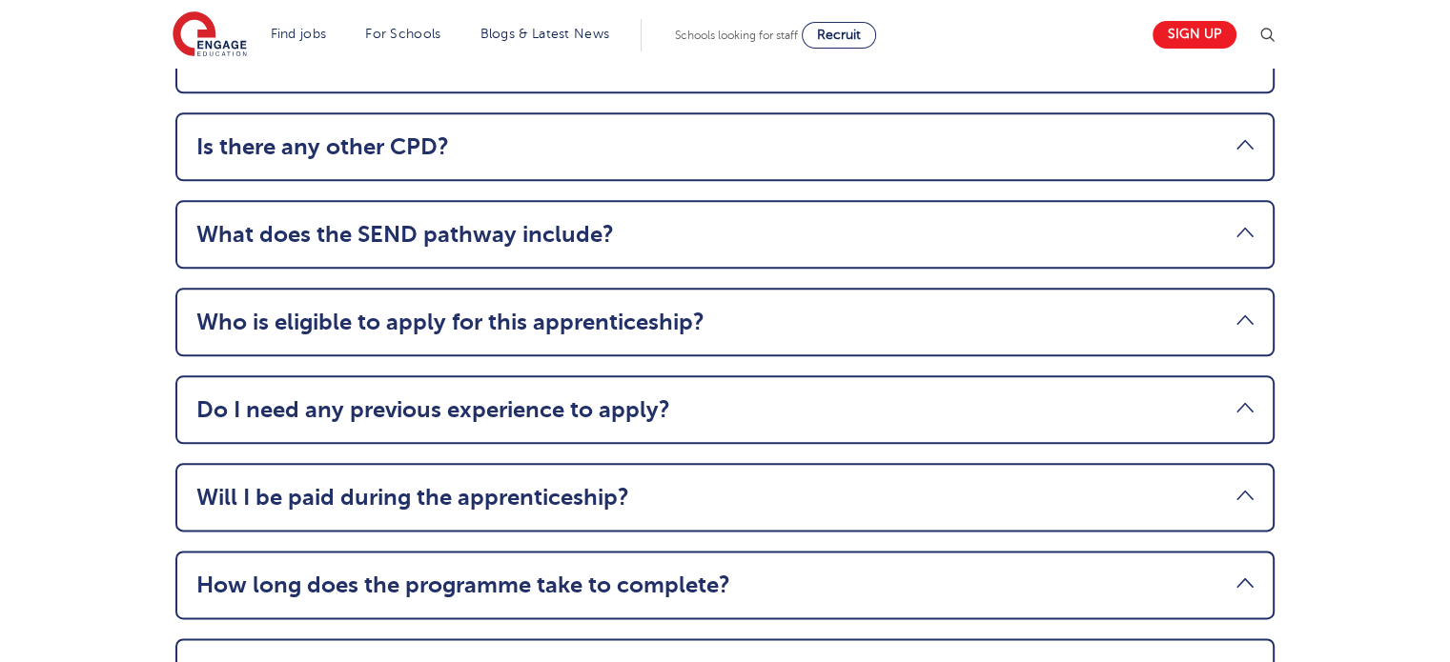
scroll to position [2201, 0]
click at [399, 310] on link "Who is eligible to apply for this apprenticeship?" at bounding box center [724, 323] width 1057 height 27
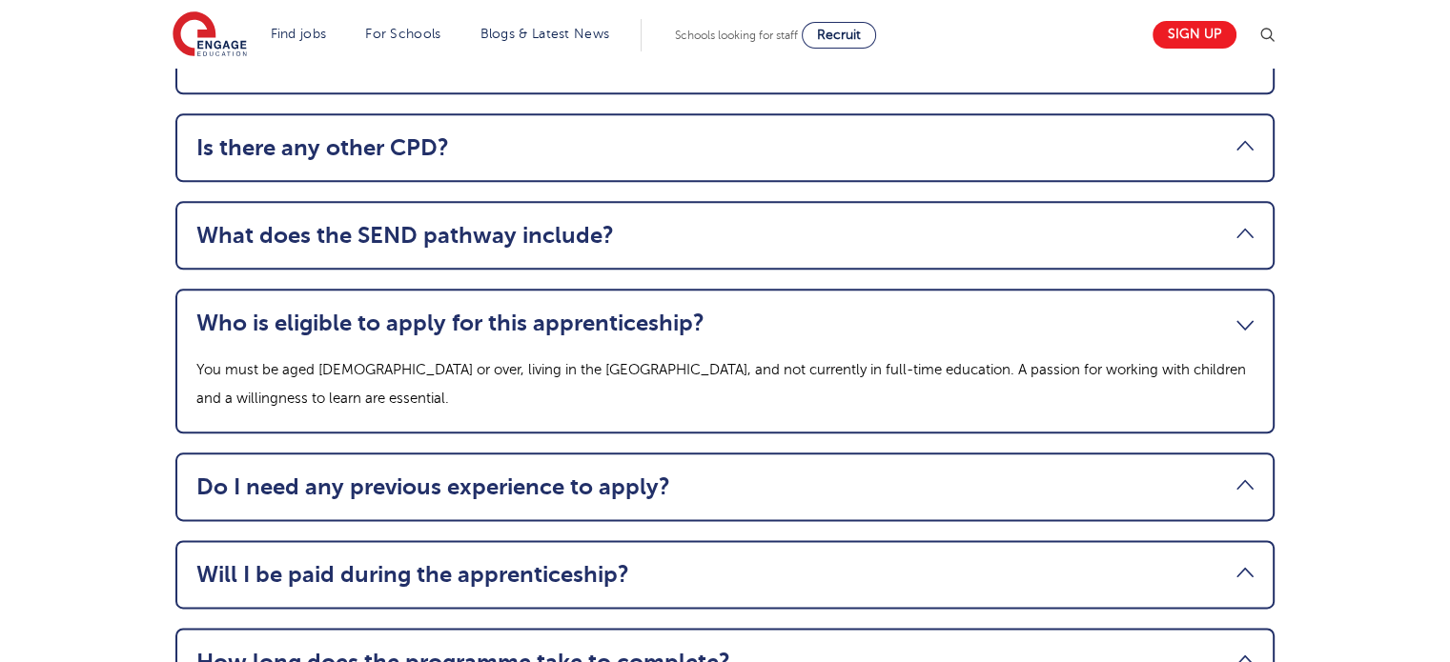
drag, startPoint x: 399, startPoint y: 243, endPoint x: 399, endPoint y: 233, distance: 10.5
click at [399, 289] on li "Who is eligible to apply for this apprenticeship? You must be aged 18 or over, …" at bounding box center [724, 361] width 1099 height 145
click at [380, 222] on link "What does the SEND pathway include?" at bounding box center [724, 235] width 1057 height 27
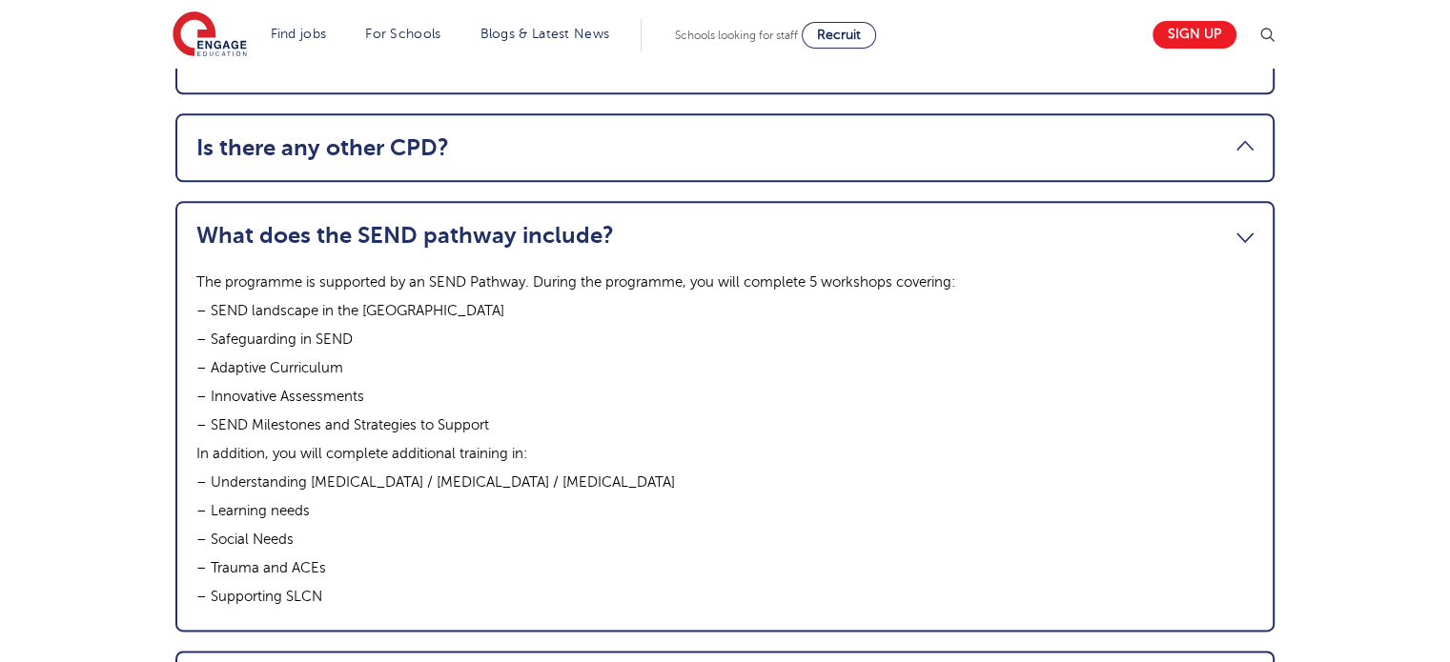
click at [380, 222] on link "What does the SEND pathway include?" at bounding box center [724, 235] width 1057 height 27
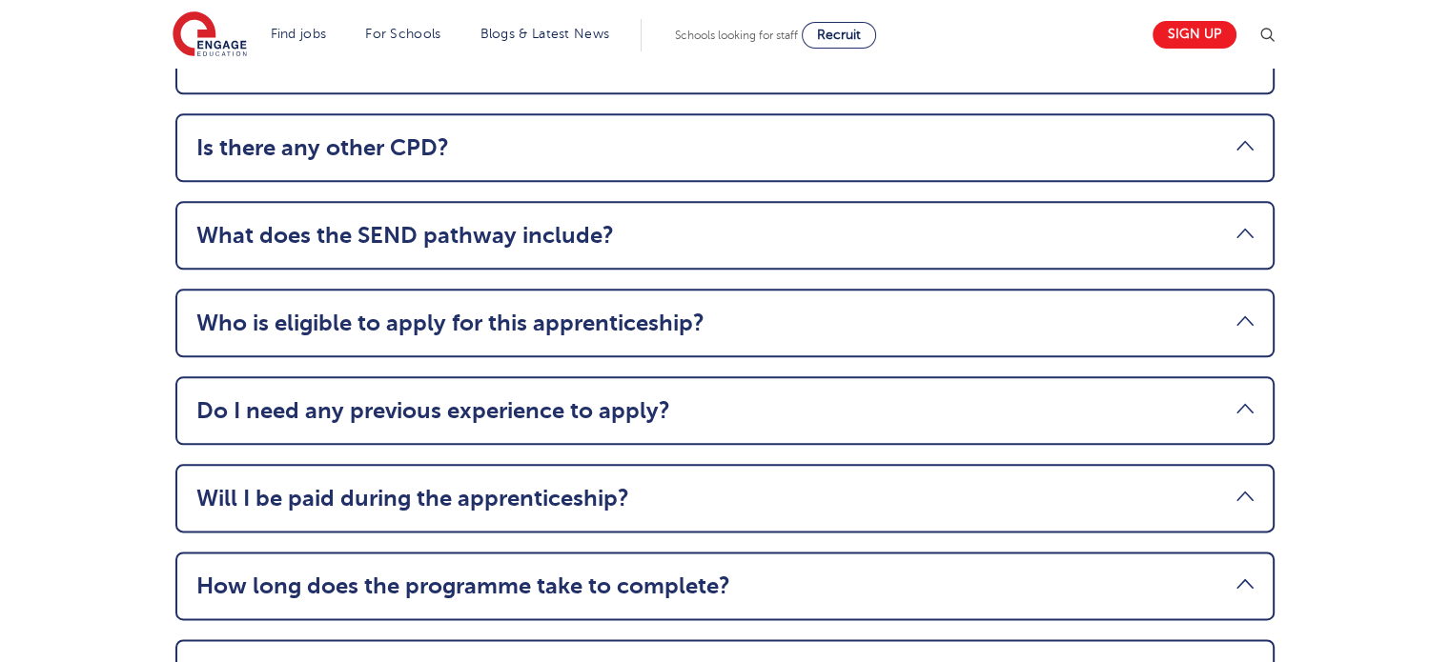
click at [342, 113] on li "Is there any other CPD? Topics include: Understanding Autism Supporting EAL Lea…" at bounding box center [724, 147] width 1099 height 69
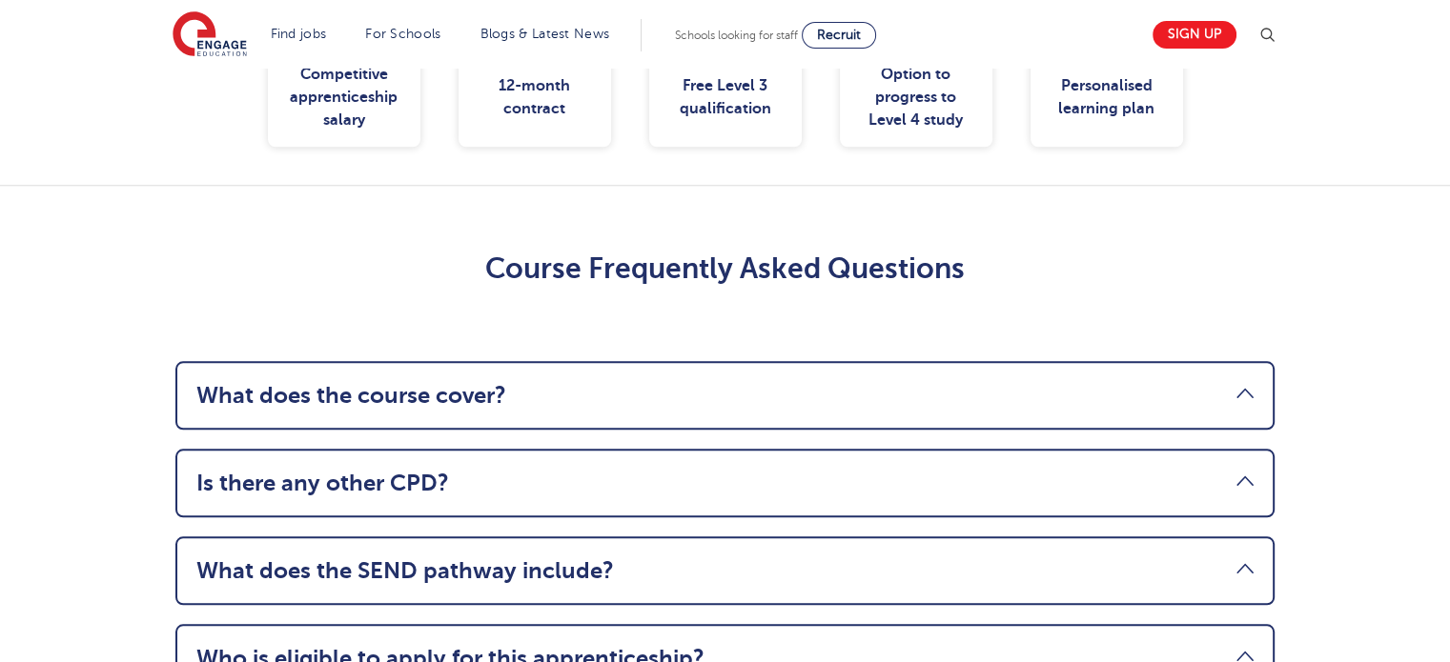
scroll to position [1820, 0]
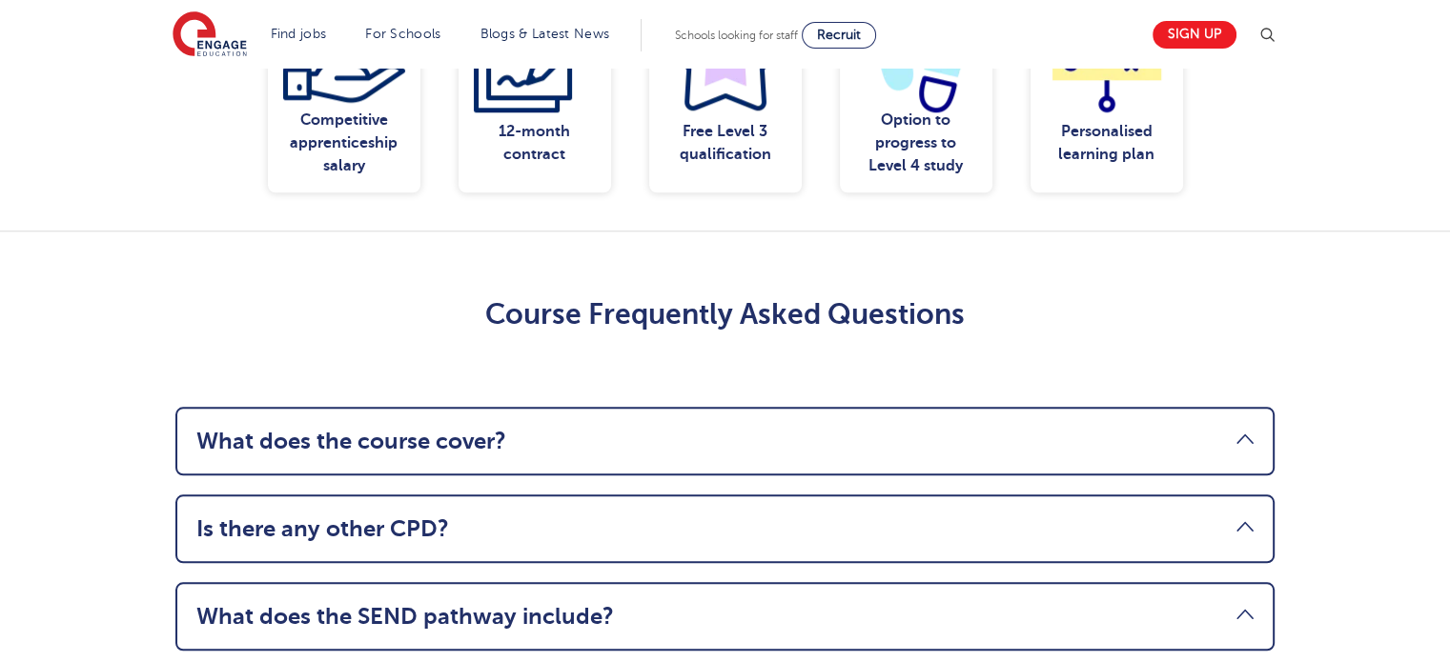
click at [400, 407] on li "What does the course cover? – Month 1 – The role of a Teaching Assistant: Profe…" at bounding box center [724, 441] width 1099 height 69
click at [401, 428] on link "What does the course cover?" at bounding box center [724, 441] width 1057 height 27
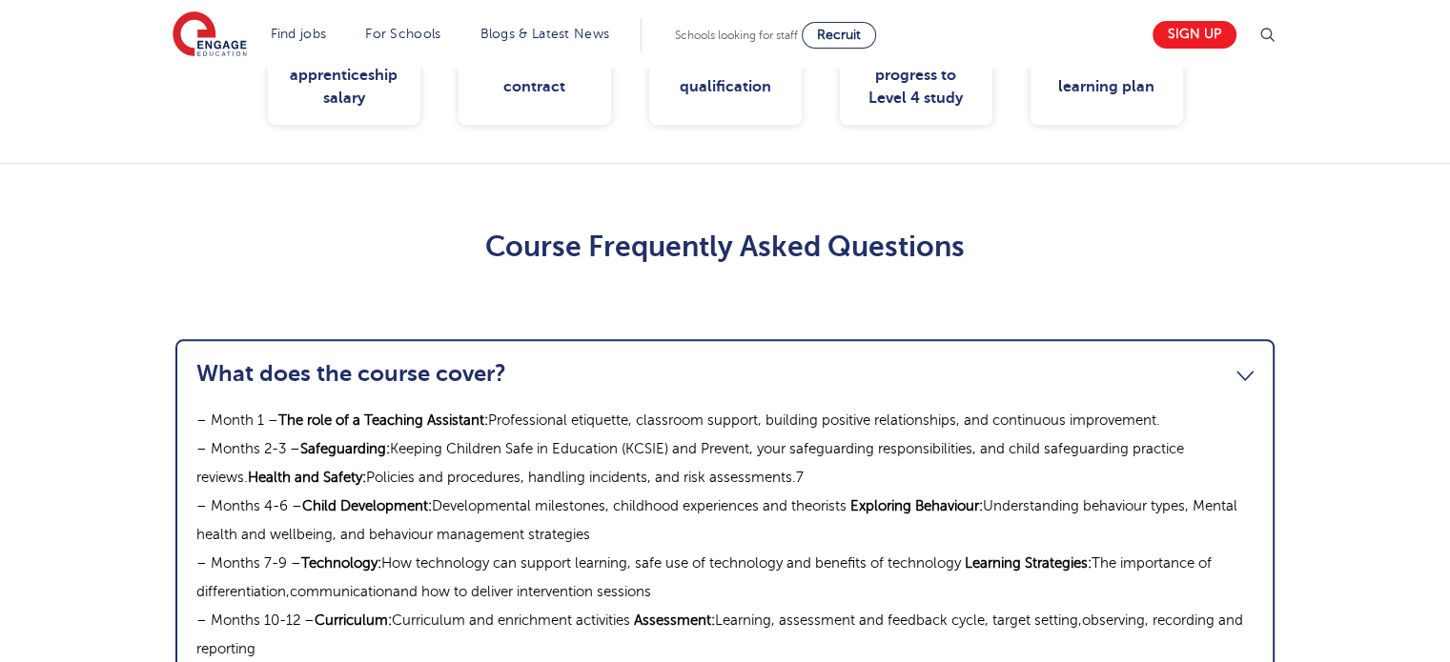
scroll to position [1915, 0]
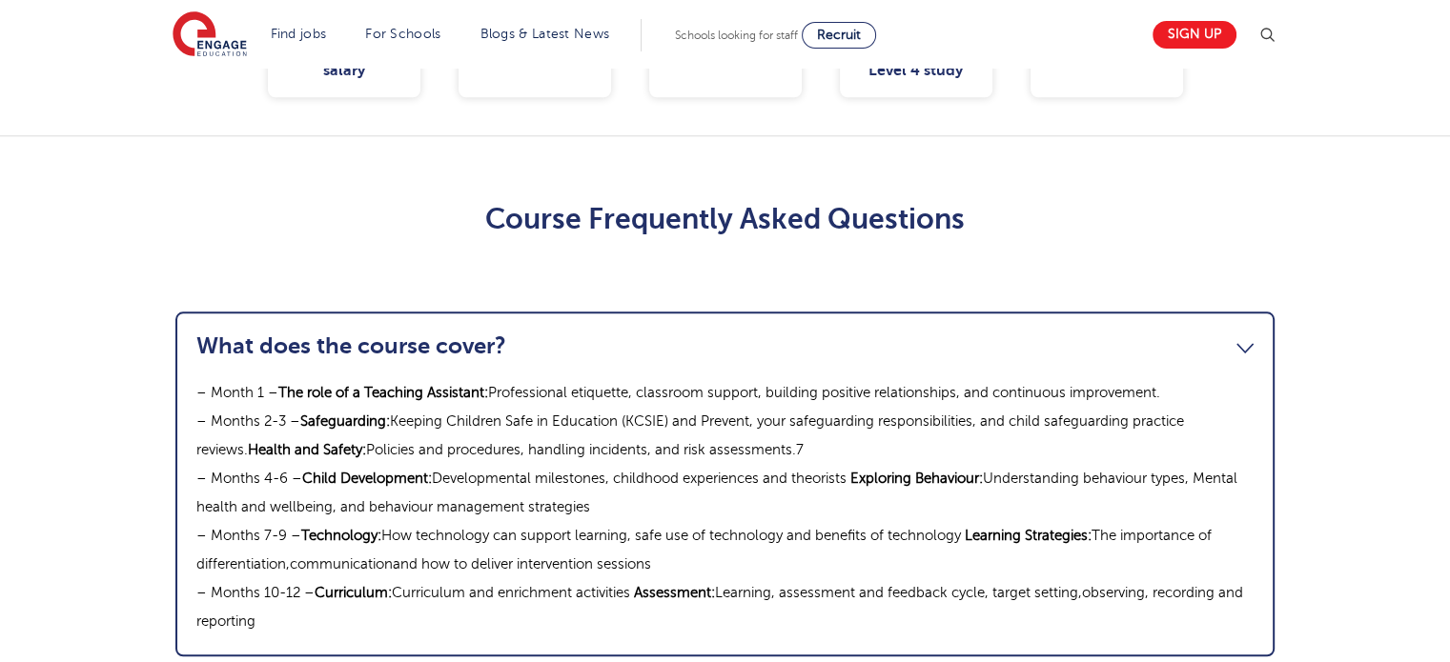
click at [410, 333] on link "What does the course cover?" at bounding box center [724, 346] width 1057 height 27
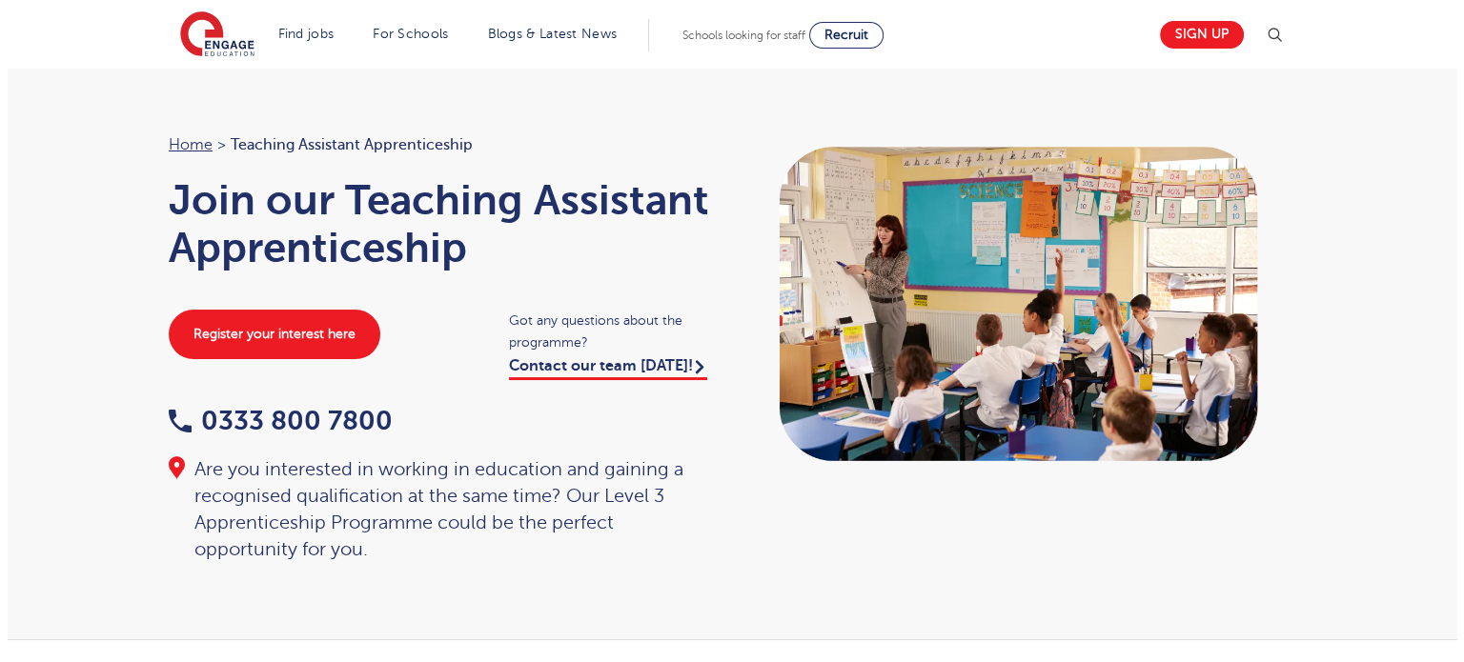
scroll to position [0, 0]
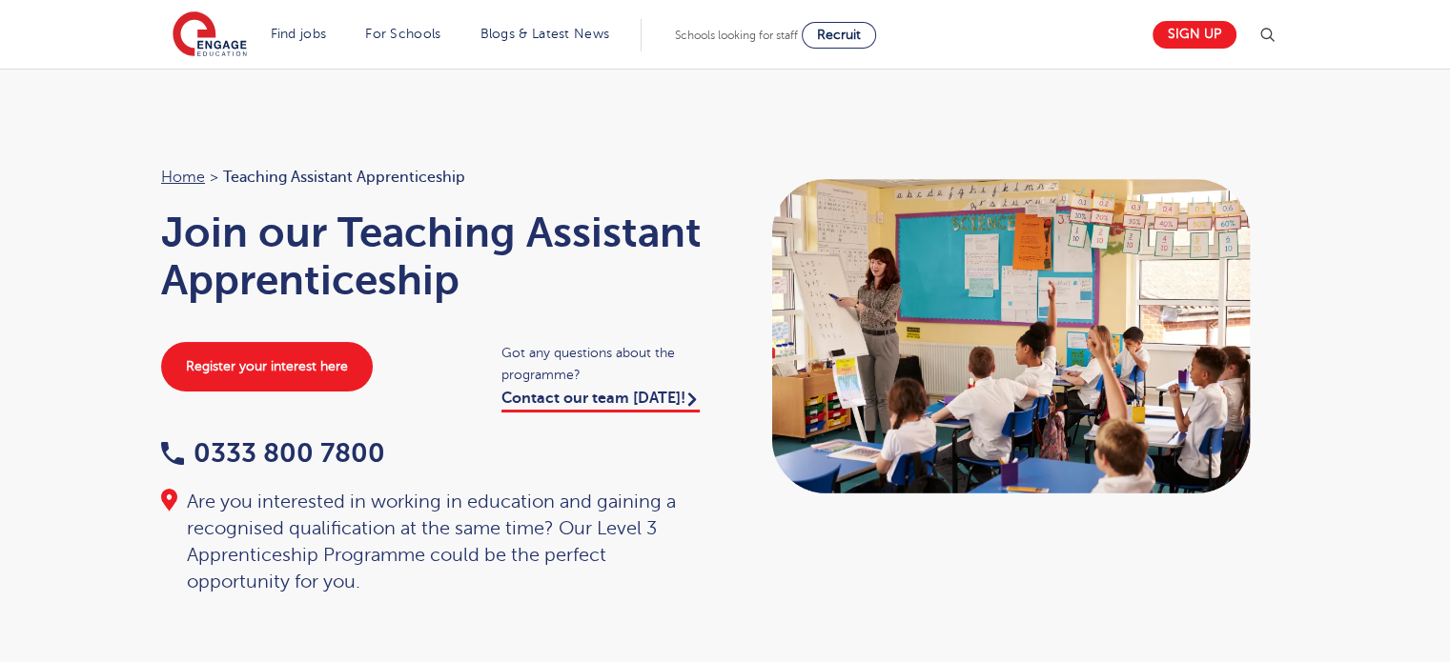
click at [1273, 31] on img at bounding box center [1266, 35] width 23 height 23
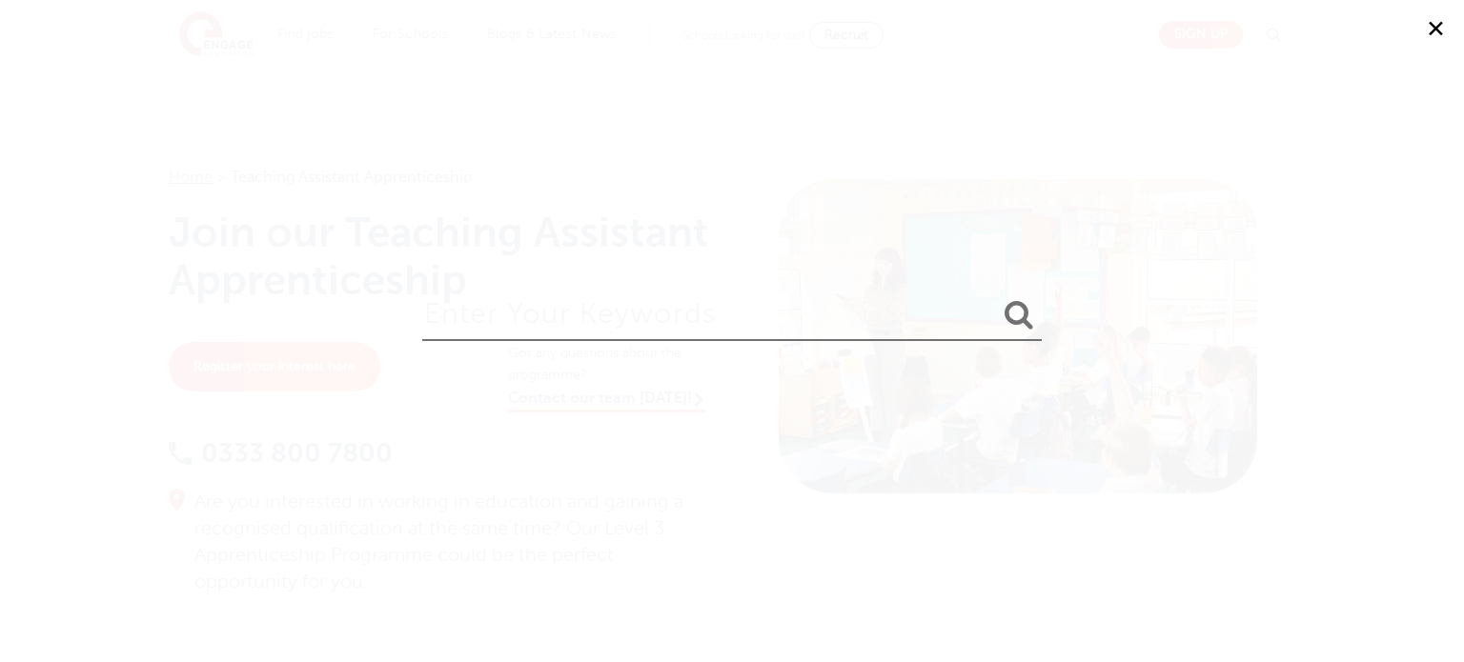
click at [674, 326] on input "search" at bounding box center [732, 310] width 620 height 62
type input "contact"
click at [996, 298] on button "submit" at bounding box center [1019, 315] width 46 height 35
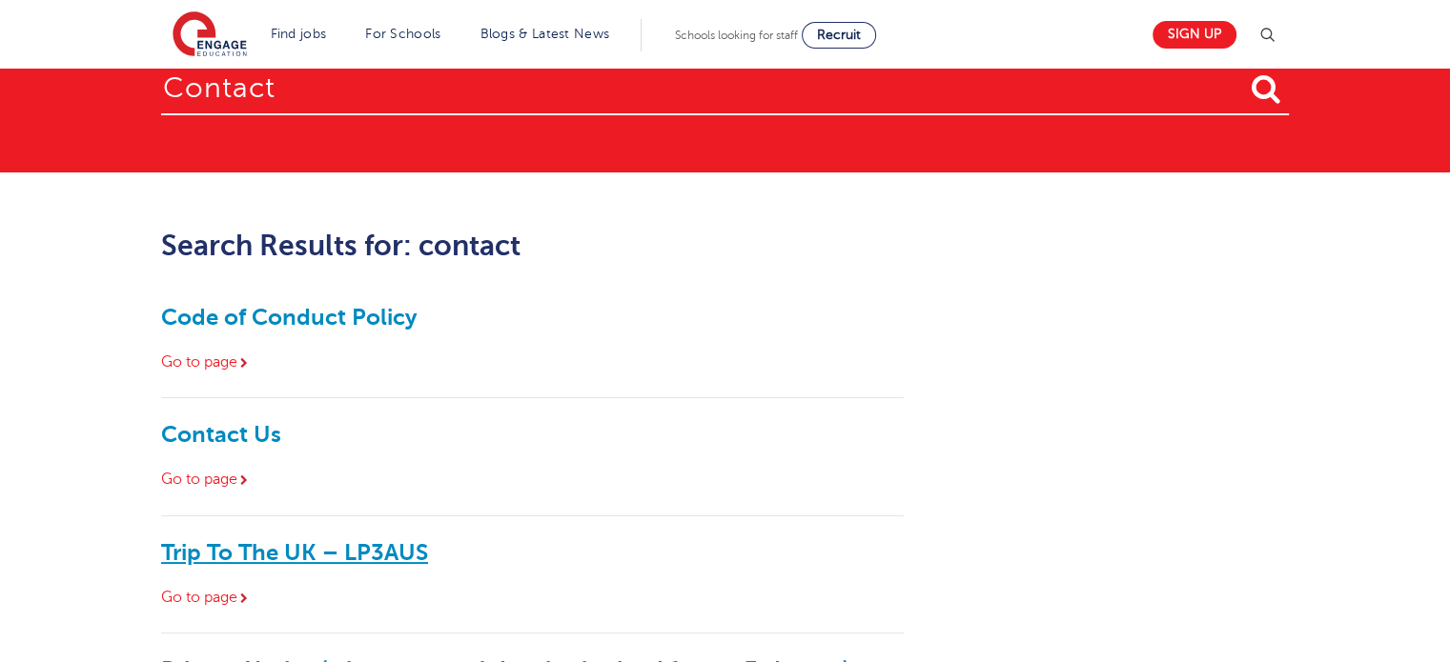
scroll to position [95, 0]
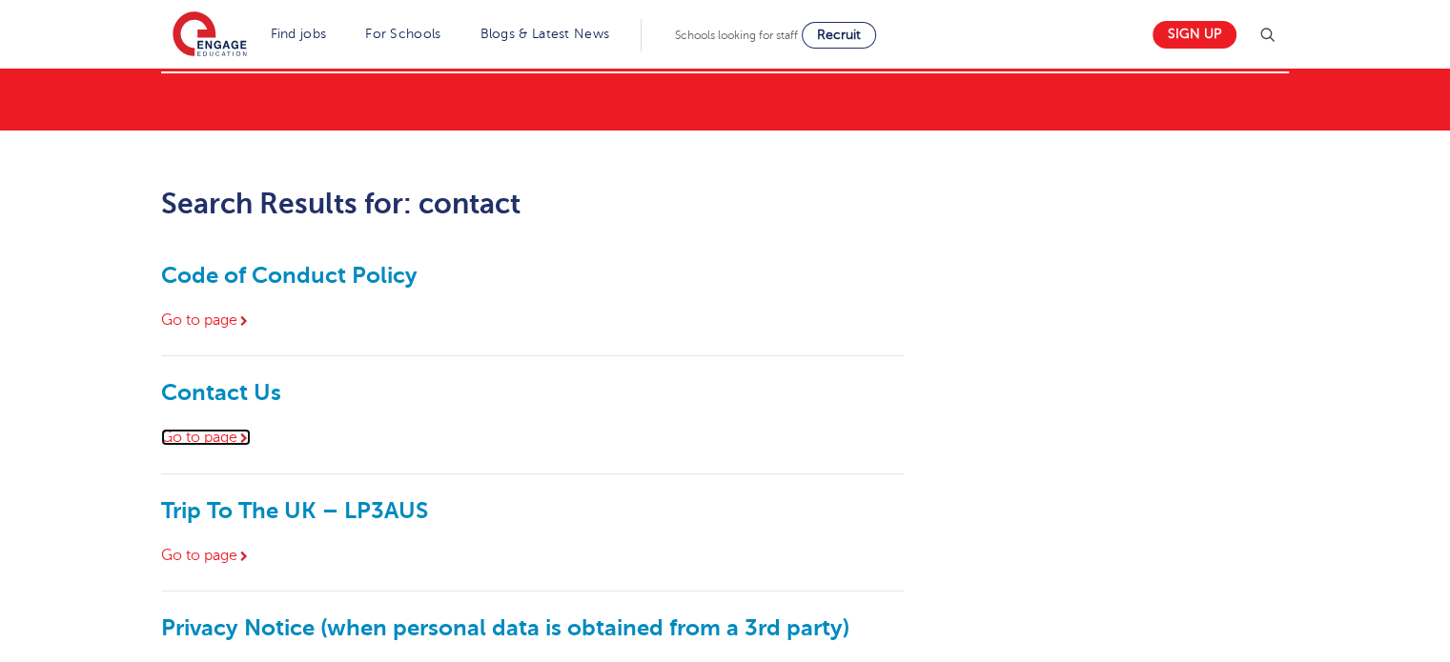
click at [217, 438] on link "Go to page" at bounding box center [206, 437] width 90 height 17
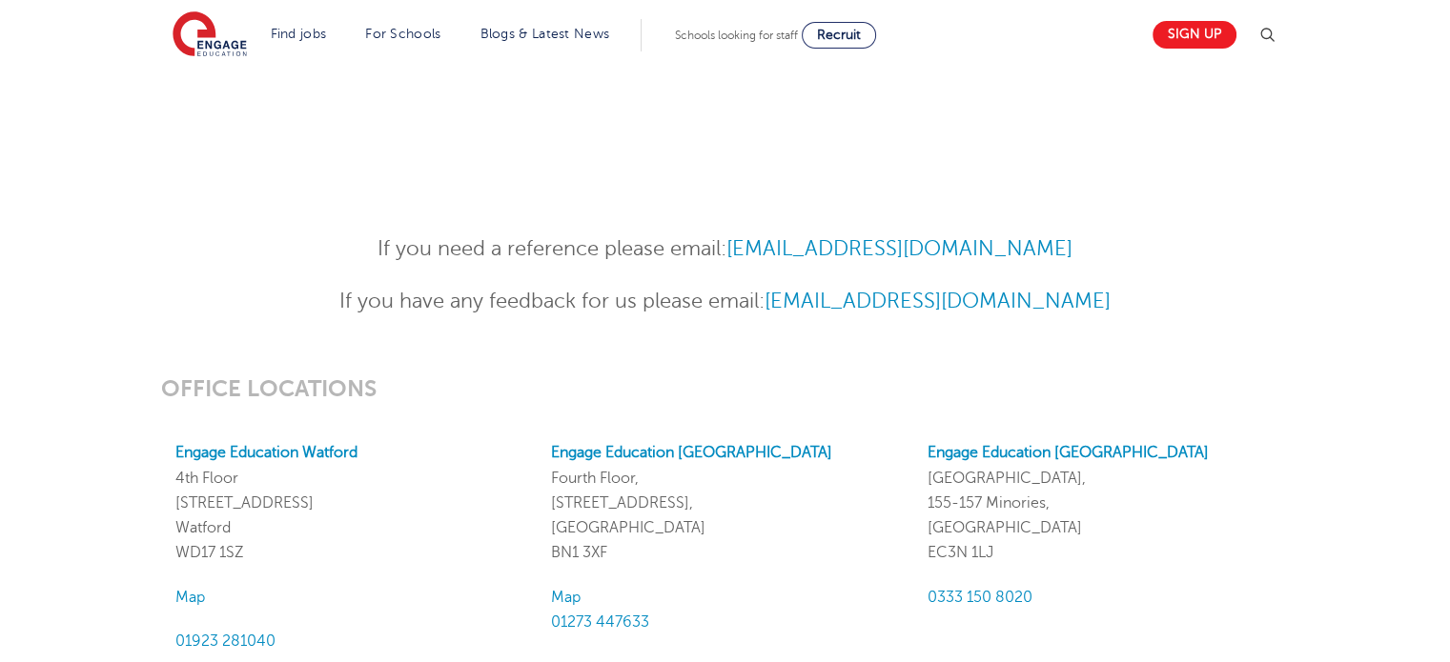
scroll to position [1430, 0]
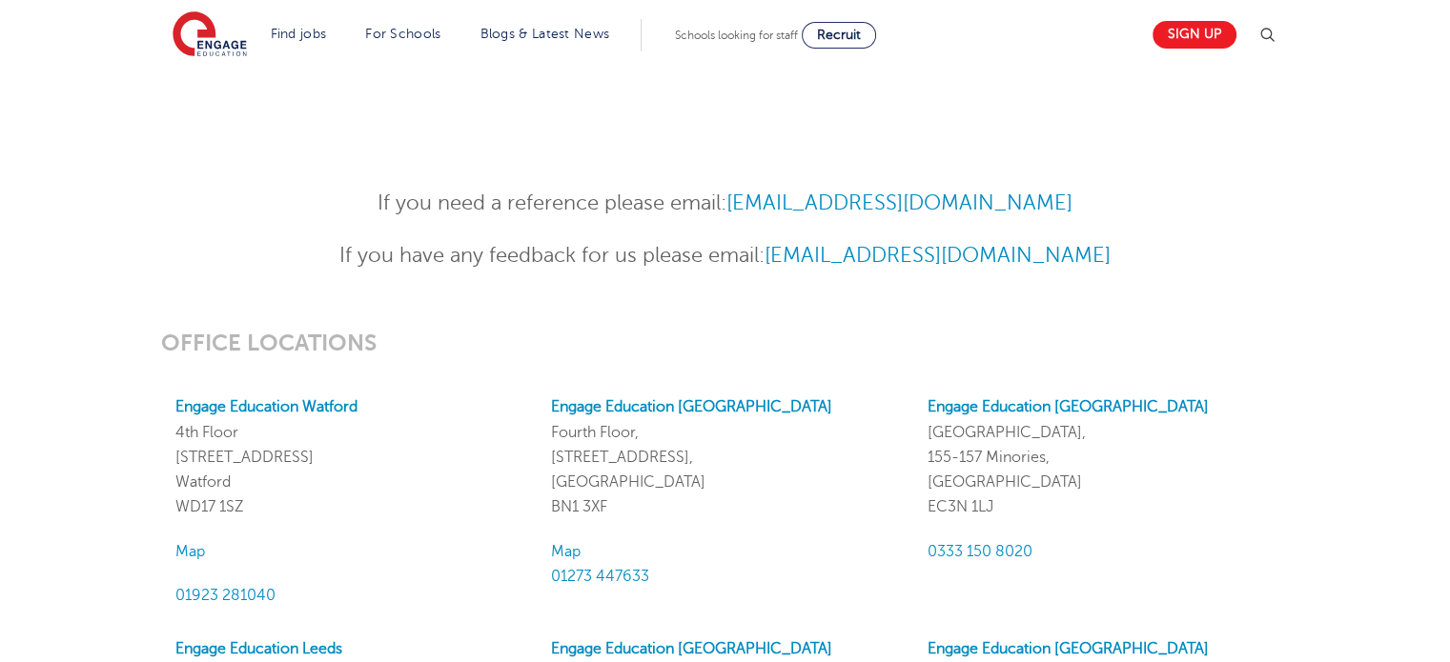
drag, startPoint x: 557, startPoint y: 433, endPoint x: 650, endPoint y: 516, distance: 124.9
click at [650, 516] on p "Engage Education [GEOGRAPHIC_DATA][STREET_ADDRESS]" at bounding box center [724, 457] width 347 height 125
click at [643, 520] on div "Engage Education [GEOGRAPHIC_DATA][STREET_ADDRESS] Map 01273 447633" at bounding box center [725, 502] width 376 height 214
click at [607, 502] on p "Engage Education Brighton Fourth Floor, 100 Queens Road, Brighton BN1 3XF" at bounding box center [724, 457] width 347 height 125
drag, startPoint x: 603, startPoint y: 508, endPoint x: 554, endPoint y: 435, distance: 88.6
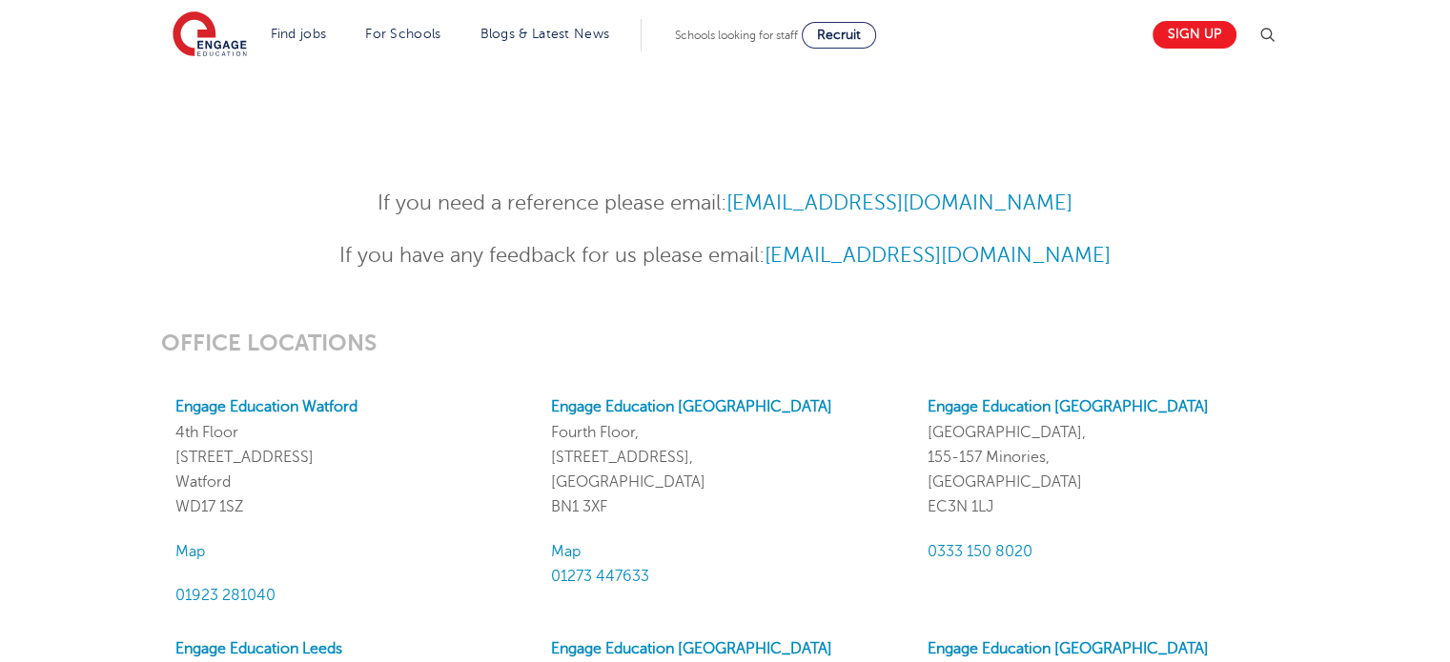
click at [554, 435] on p "Engage Education Brighton Fourth Floor, 100 Queens Road, Brighton BN1 3XF" at bounding box center [724, 457] width 347 height 125
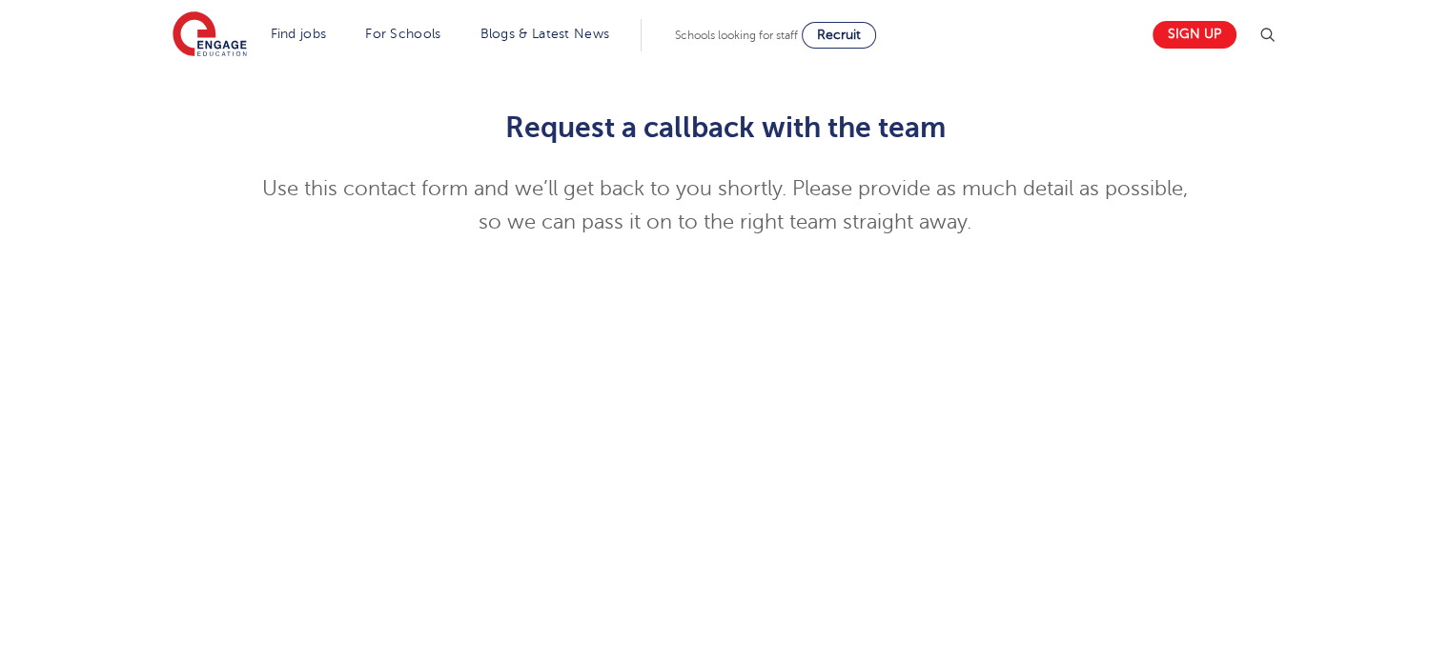
scroll to position [284, 0]
